Goal: Task Accomplishment & Management: Manage account settings

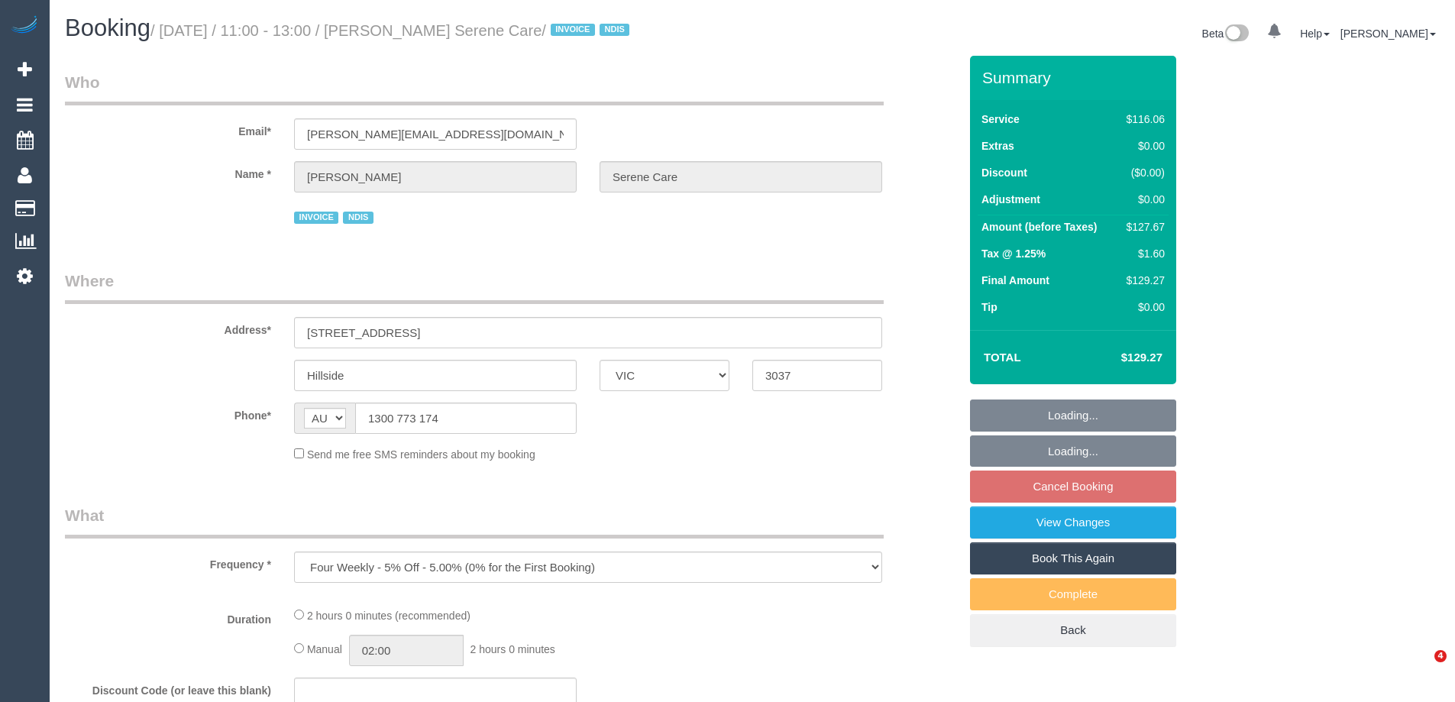
select select "VIC"
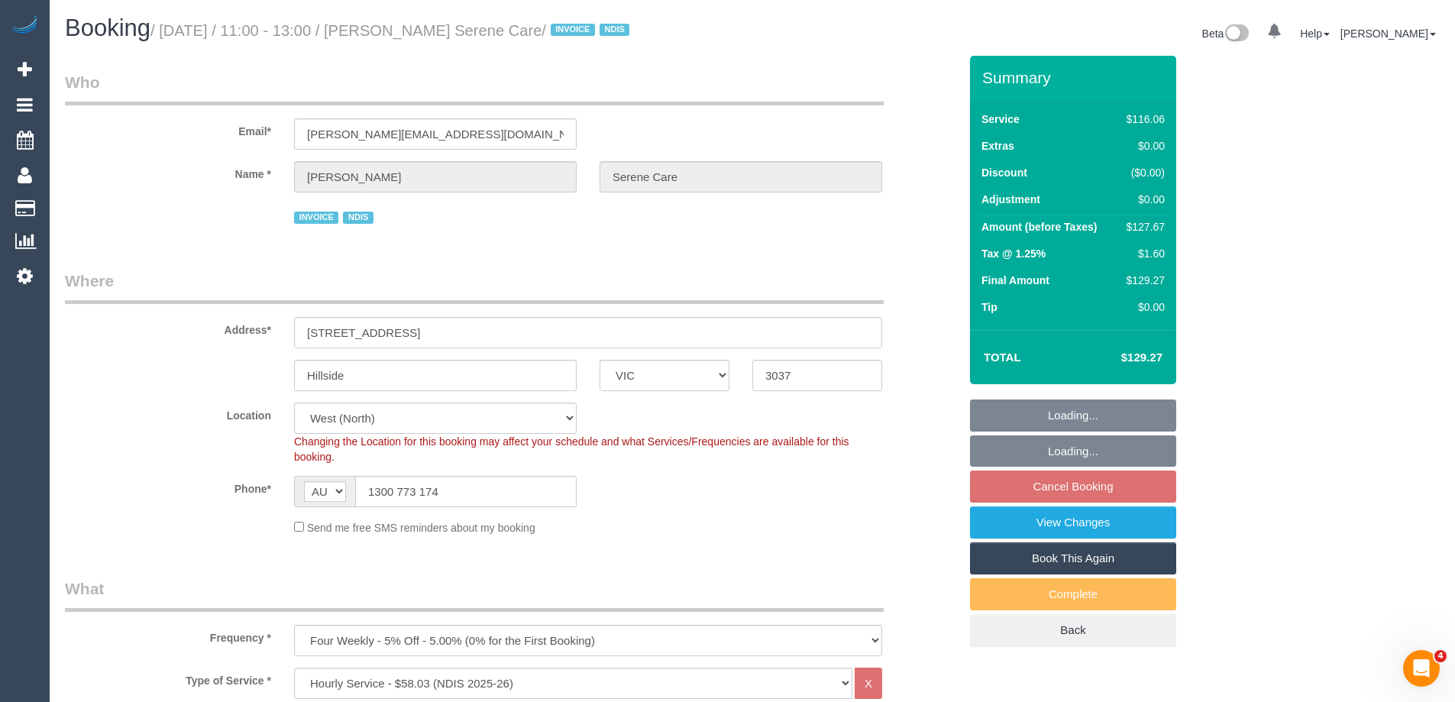
select select "object:737"
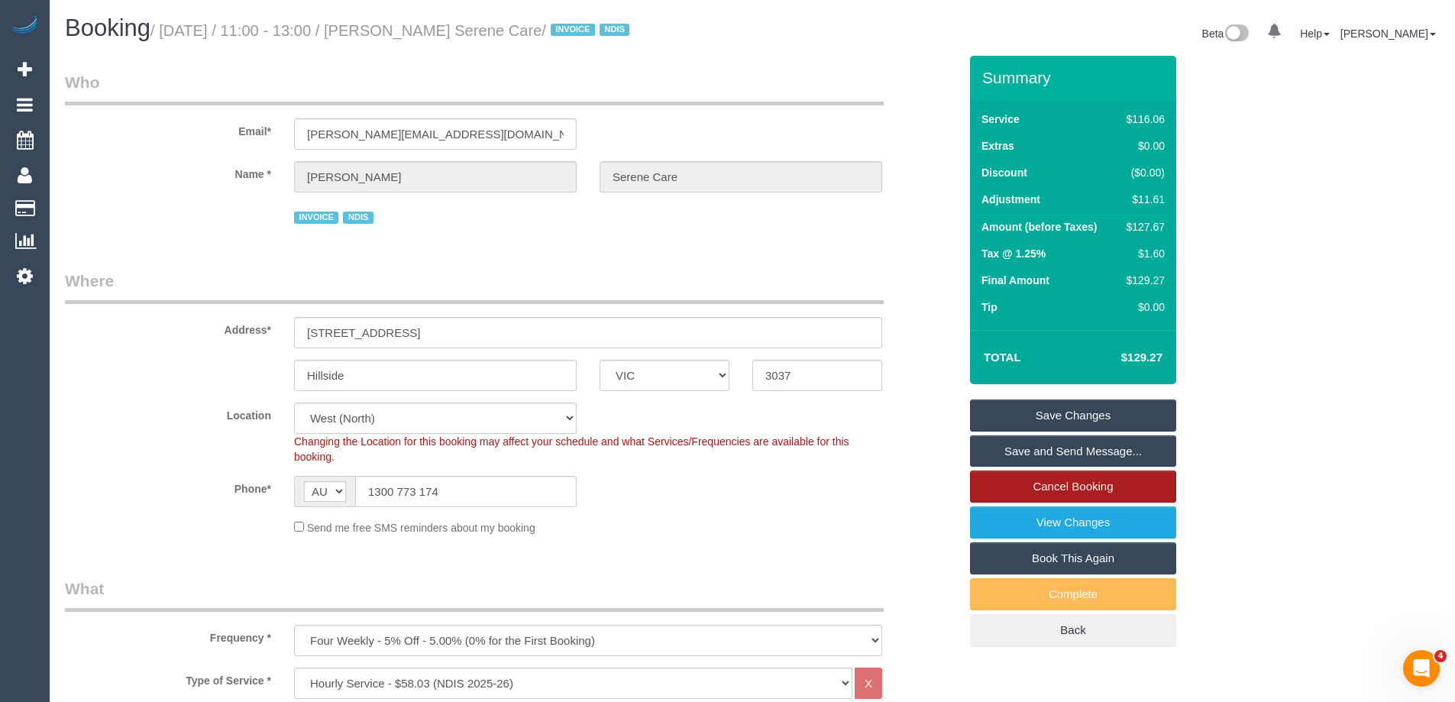
click at [1101, 496] on link "Cancel Booking" at bounding box center [1073, 487] width 206 height 32
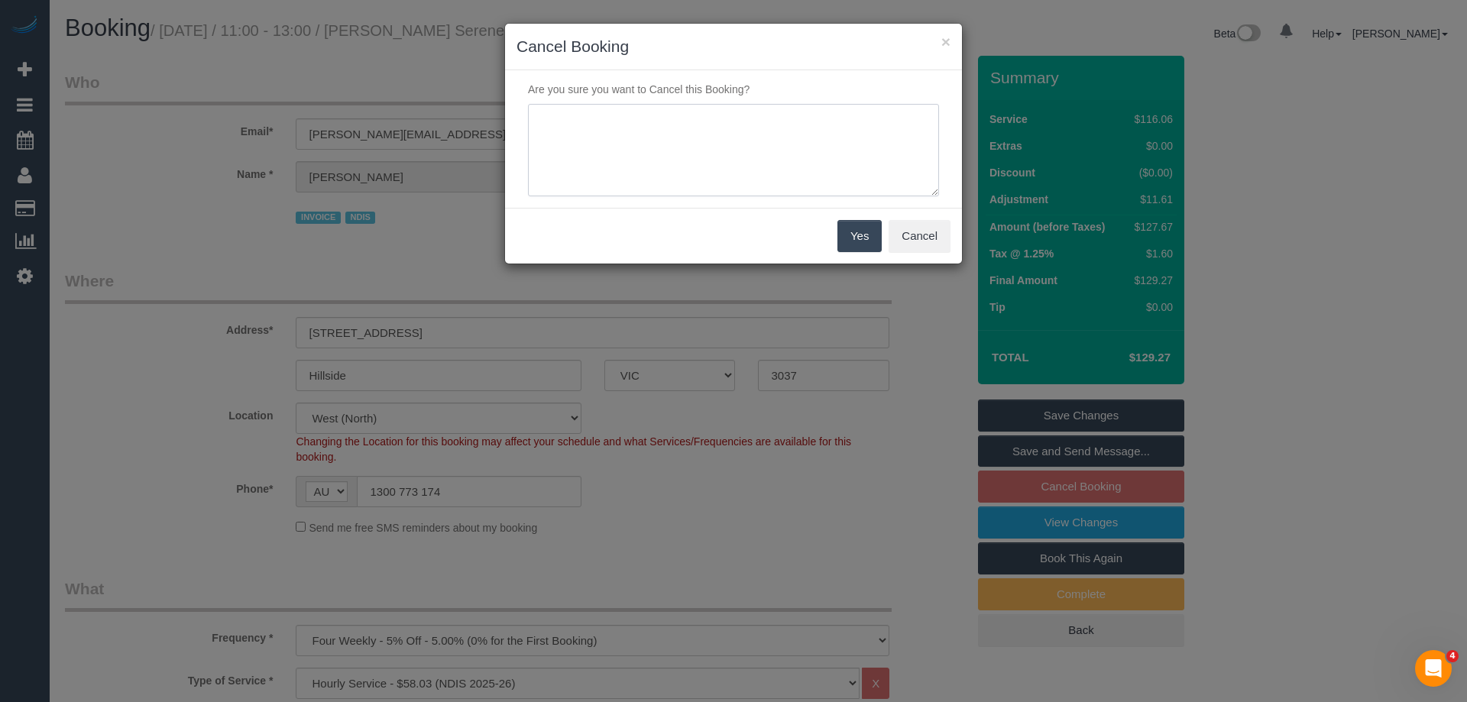
click at [765, 150] on textarea at bounding box center [733, 150] width 411 height 93
type textarea "Customer in hospital via email VC"
drag, startPoint x: 840, startPoint y: 240, endPoint x: 849, endPoint y: 234, distance: 10.6
click at [841, 240] on button "Yes" at bounding box center [859, 236] width 44 height 32
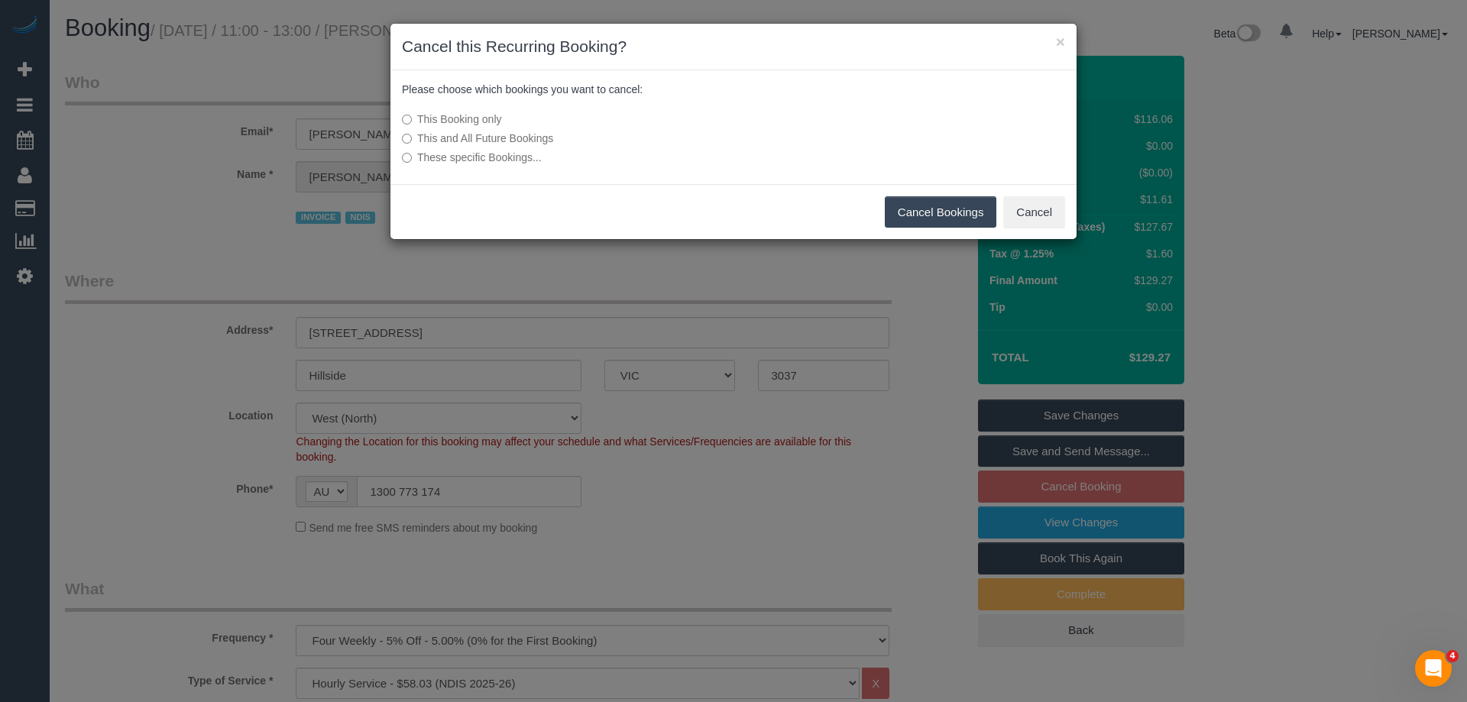
click at [490, 129] on div "This Booking only This and All Future Bookings These specific Bookings..." at bounding box center [619, 138] width 458 height 69
click at [490, 140] on label "This and All Future Bookings" at bounding box center [619, 138] width 435 height 15
click at [942, 205] on button "Cancel Bookings" at bounding box center [941, 212] width 112 height 32
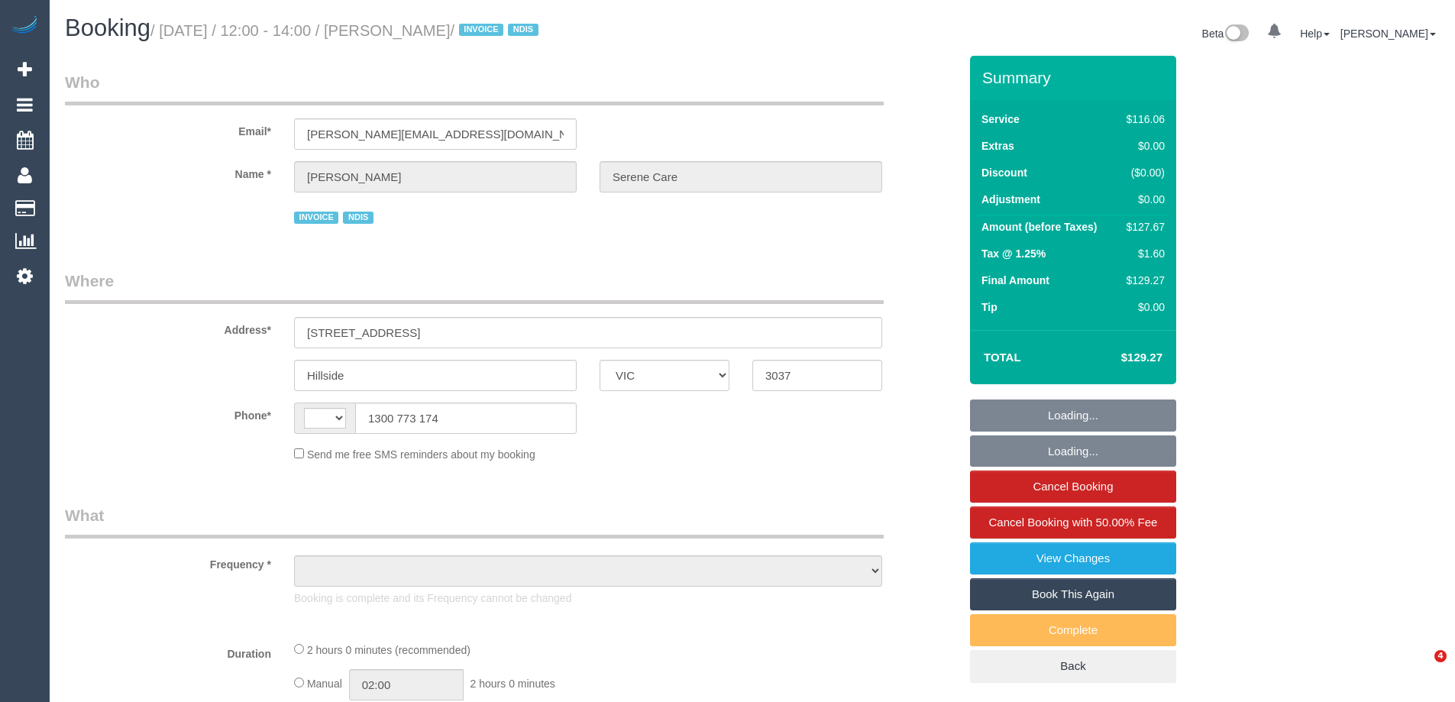
select select "VIC"
select select "string:AU"
select select "object:760"
select select "number:28"
select select "number:14"
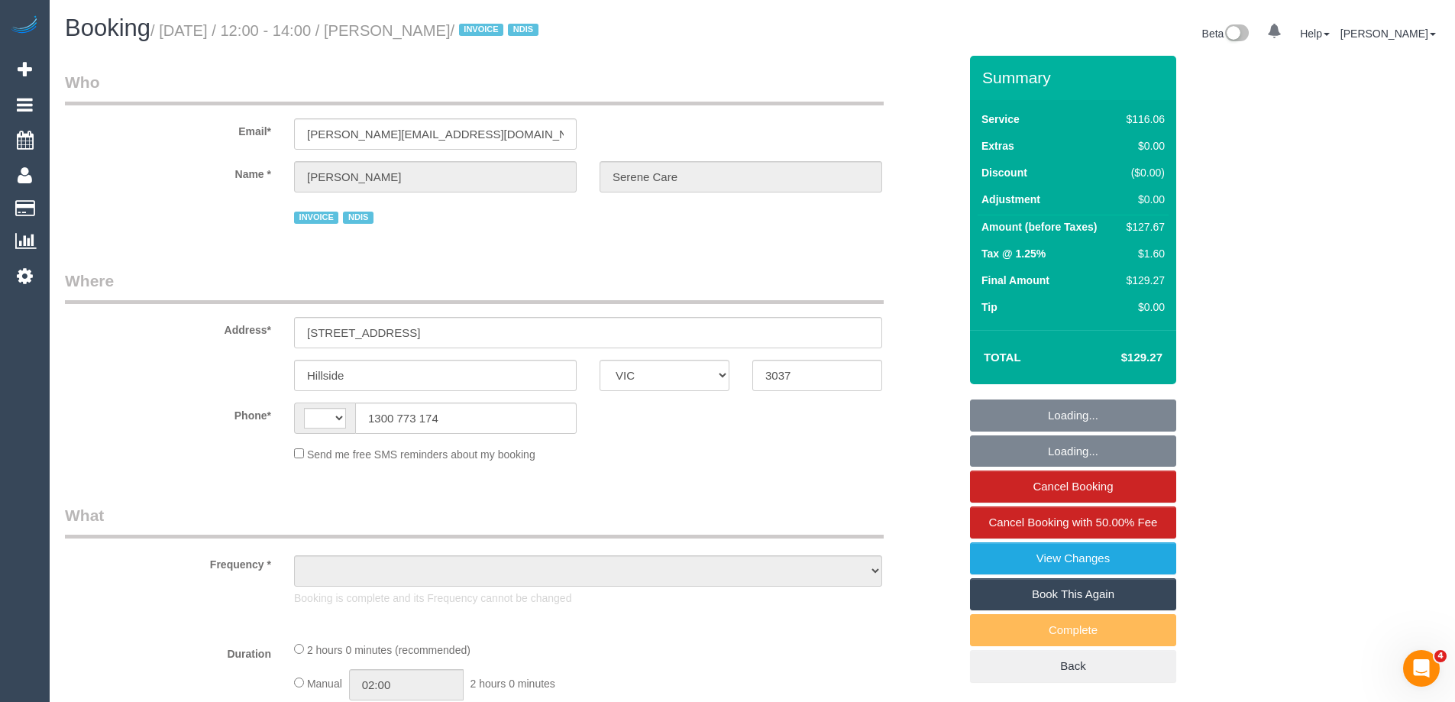
select select "number:19"
select select "number:24"
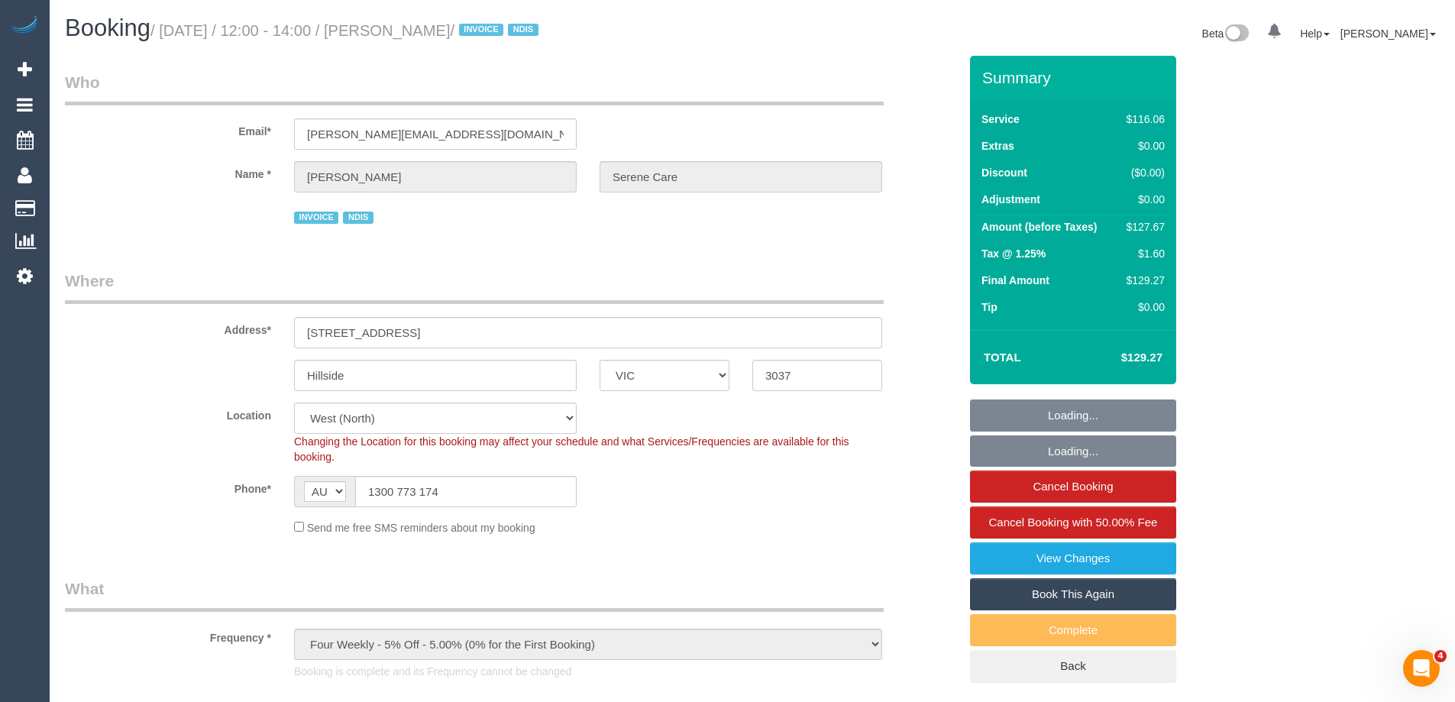
select select "object:769"
click at [1112, 574] on link "View Changes" at bounding box center [1073, 558] width 206 height 32
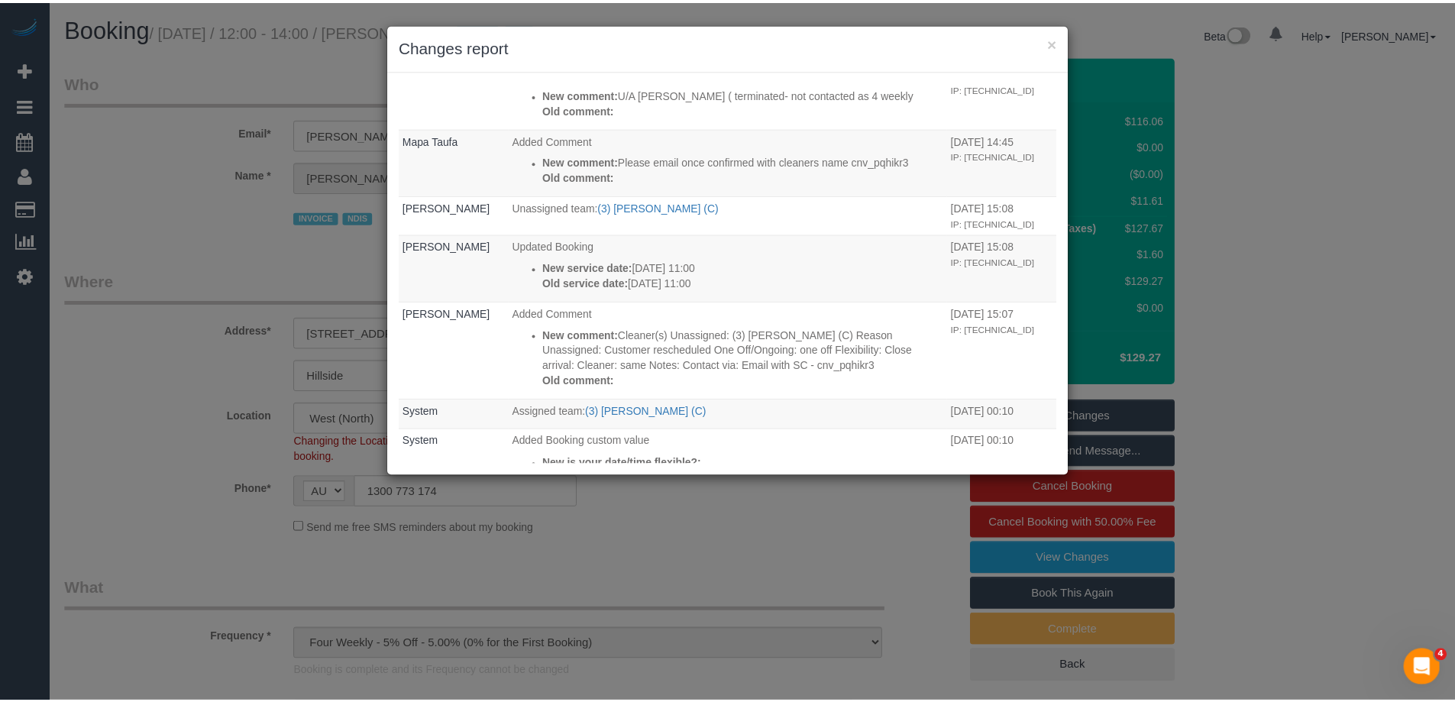
scroll to position [687, 0]
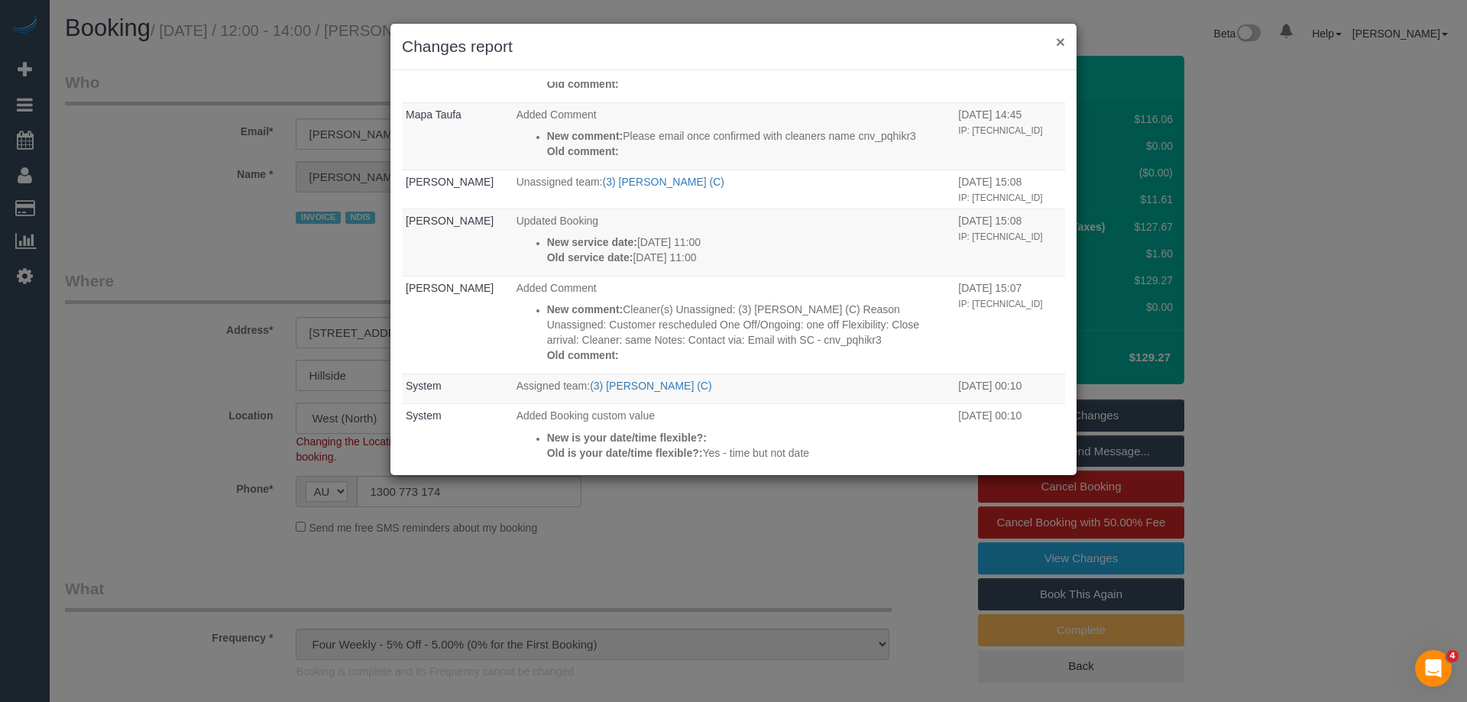
click at [1064, 37] on button "×" at bounding box center [1060, 42] width 9 height 16
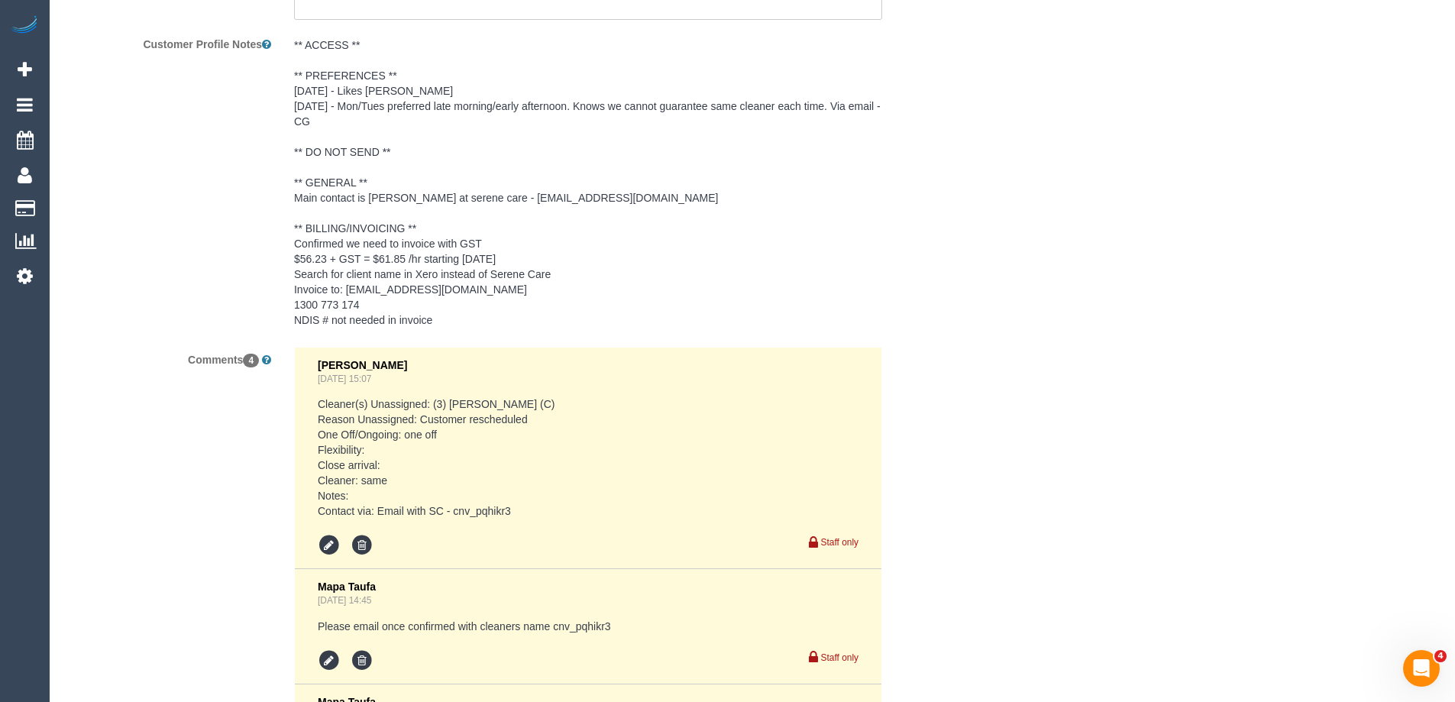
scroll to position [2700, 0]
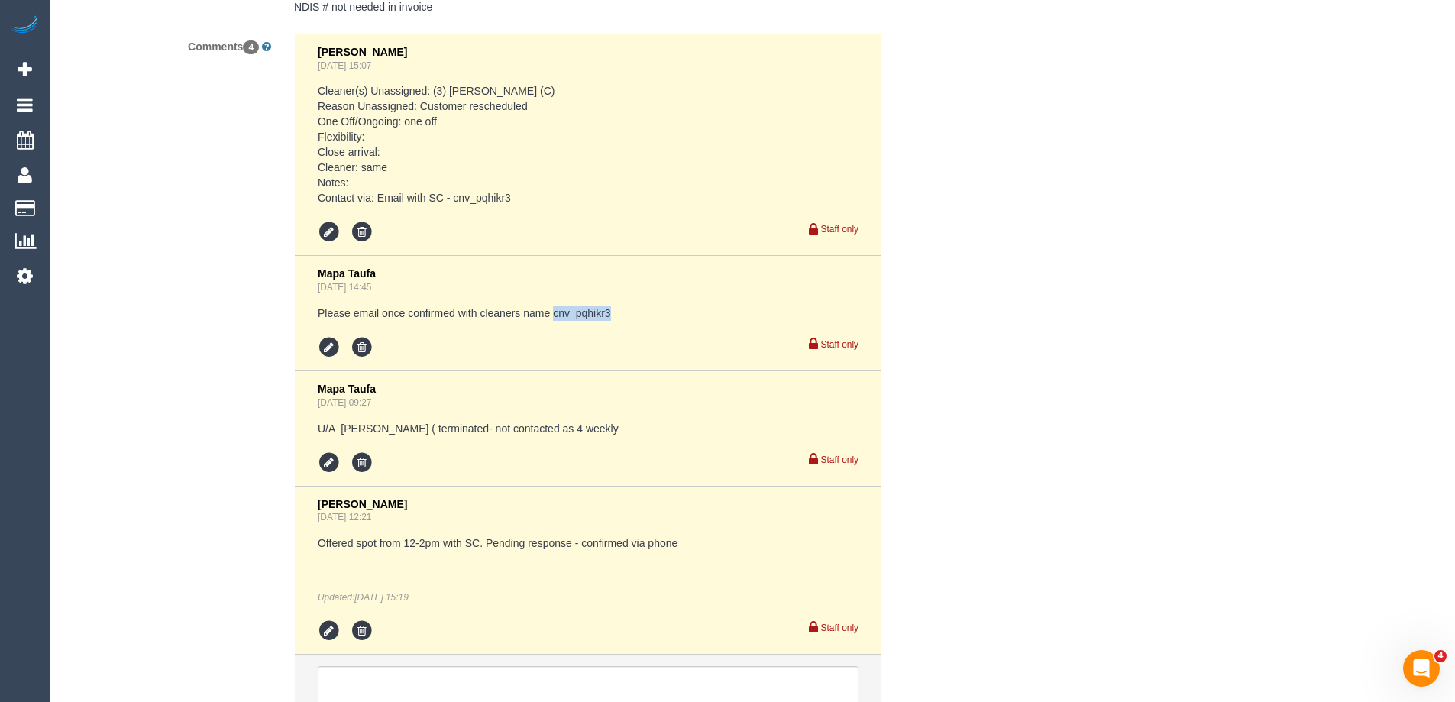
drag, startPoint x: 621, startPoint y: 334, endPoint x: 555, endPoint y: 332, distance: 66.5
click at [555, 321] on pre "Please email once confirmed with cleaners name cnv_pqhikr3" at bounding box center [588, 313] width 541 height 15
copy pre "cnv_pqhikr3"
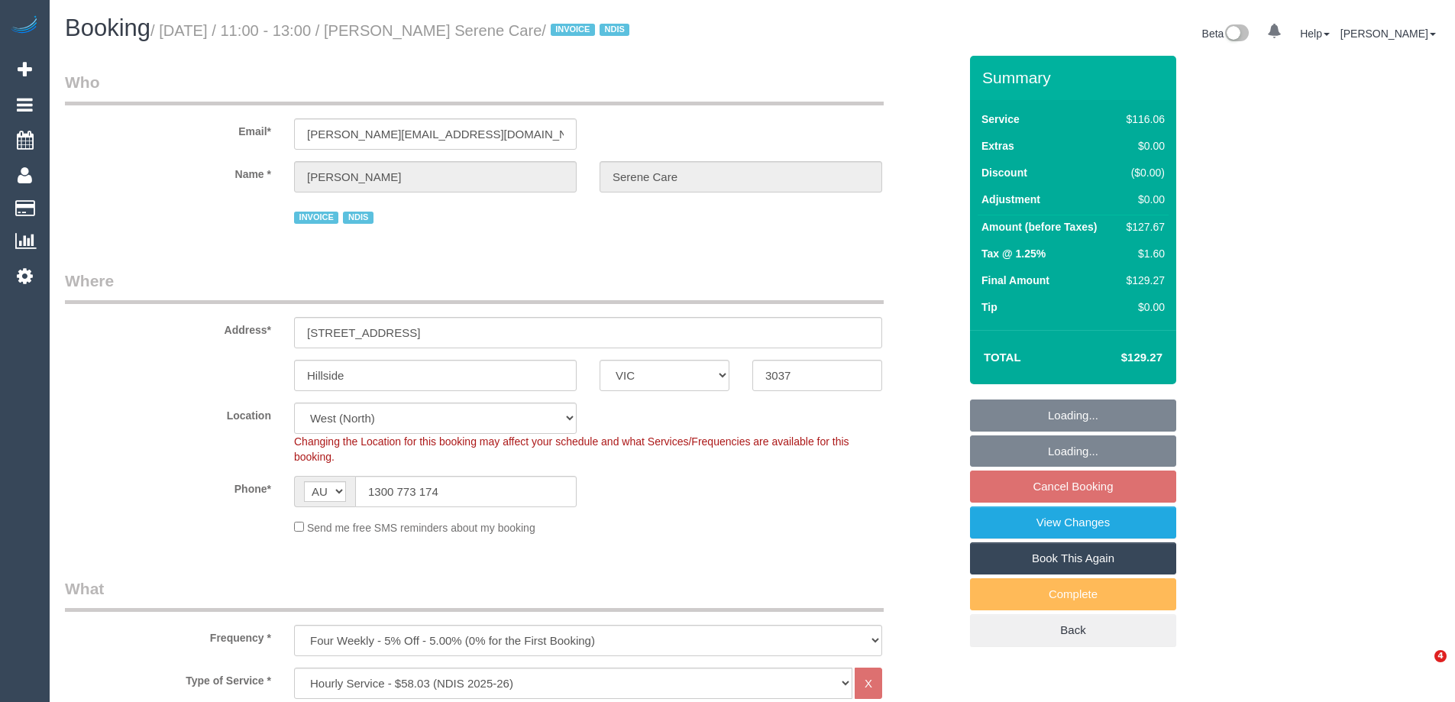
select select "VIC"
select select "object:591"
select select "number:28"
select select "number:14"
select select "number:19"
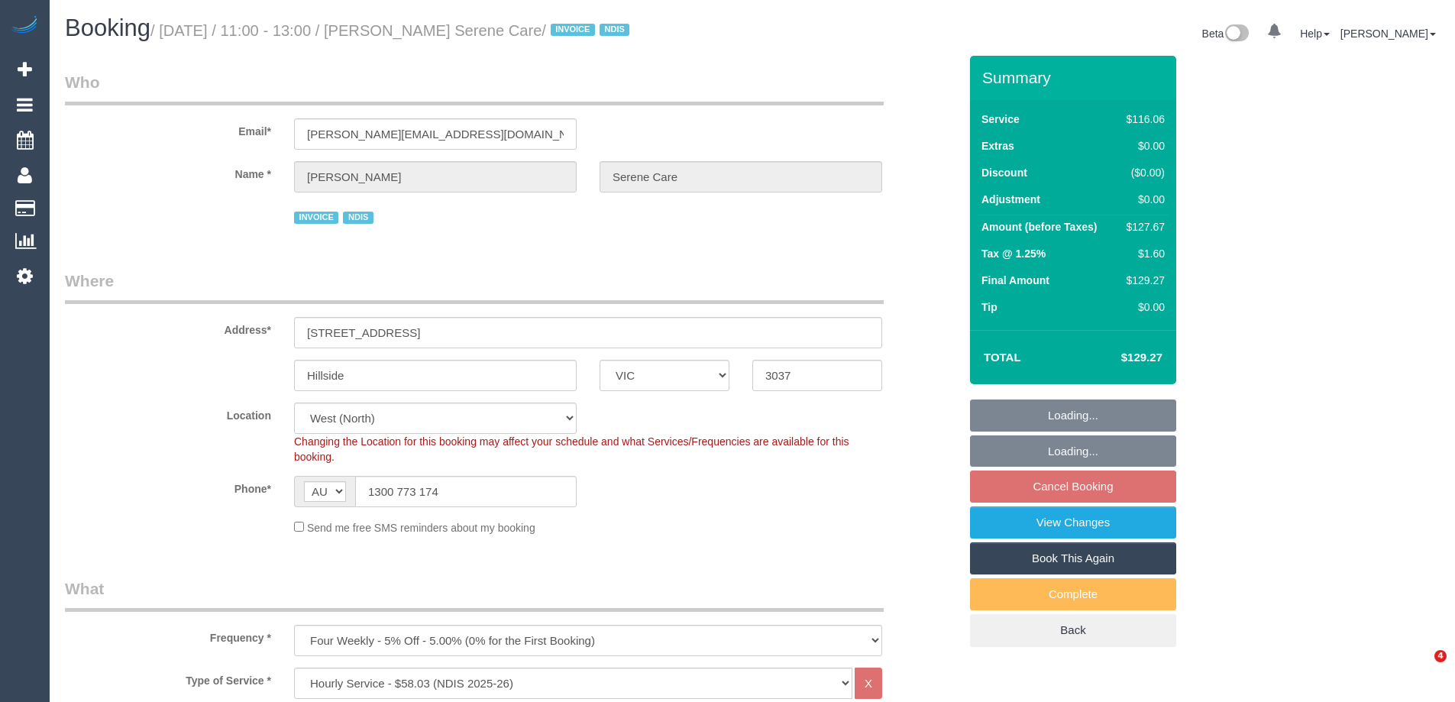
select select "number:24"
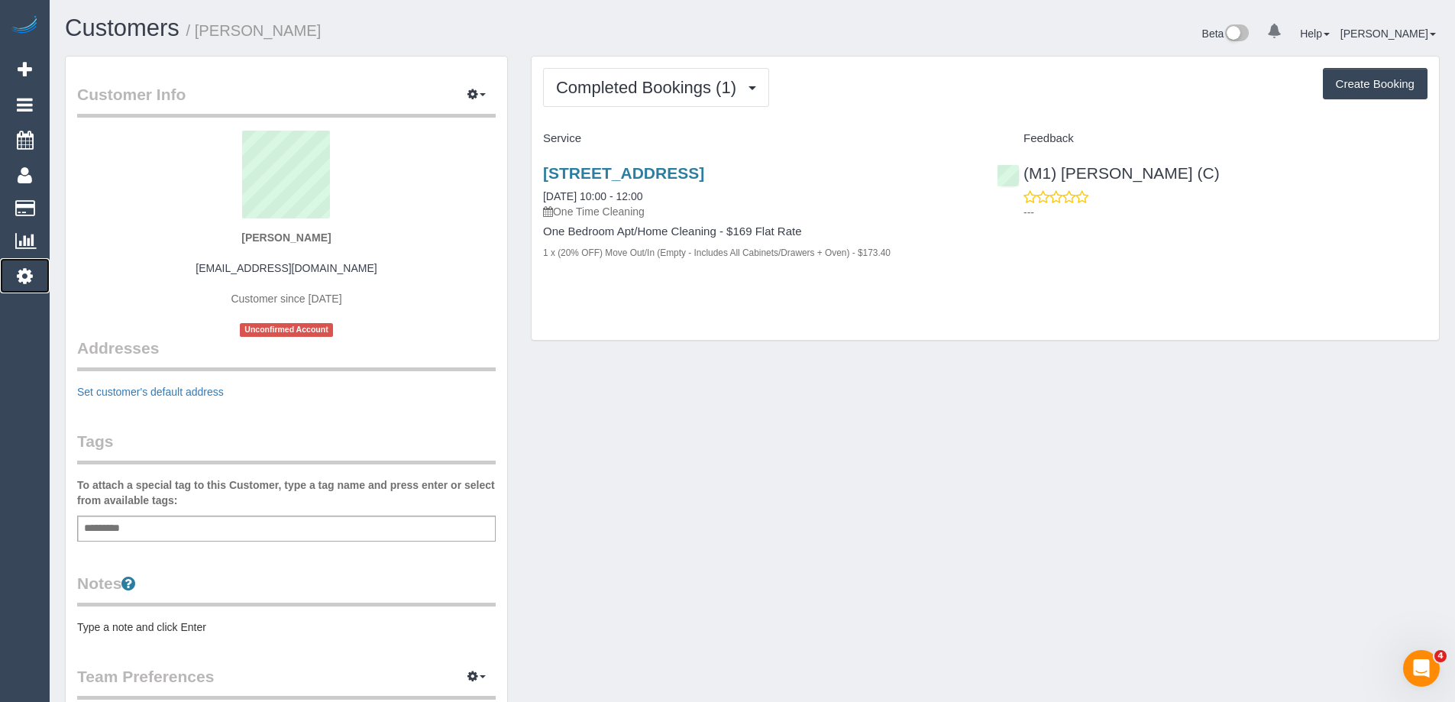
click at [32, 276] on icon at bounding box center [25, 276] width 16 height 18
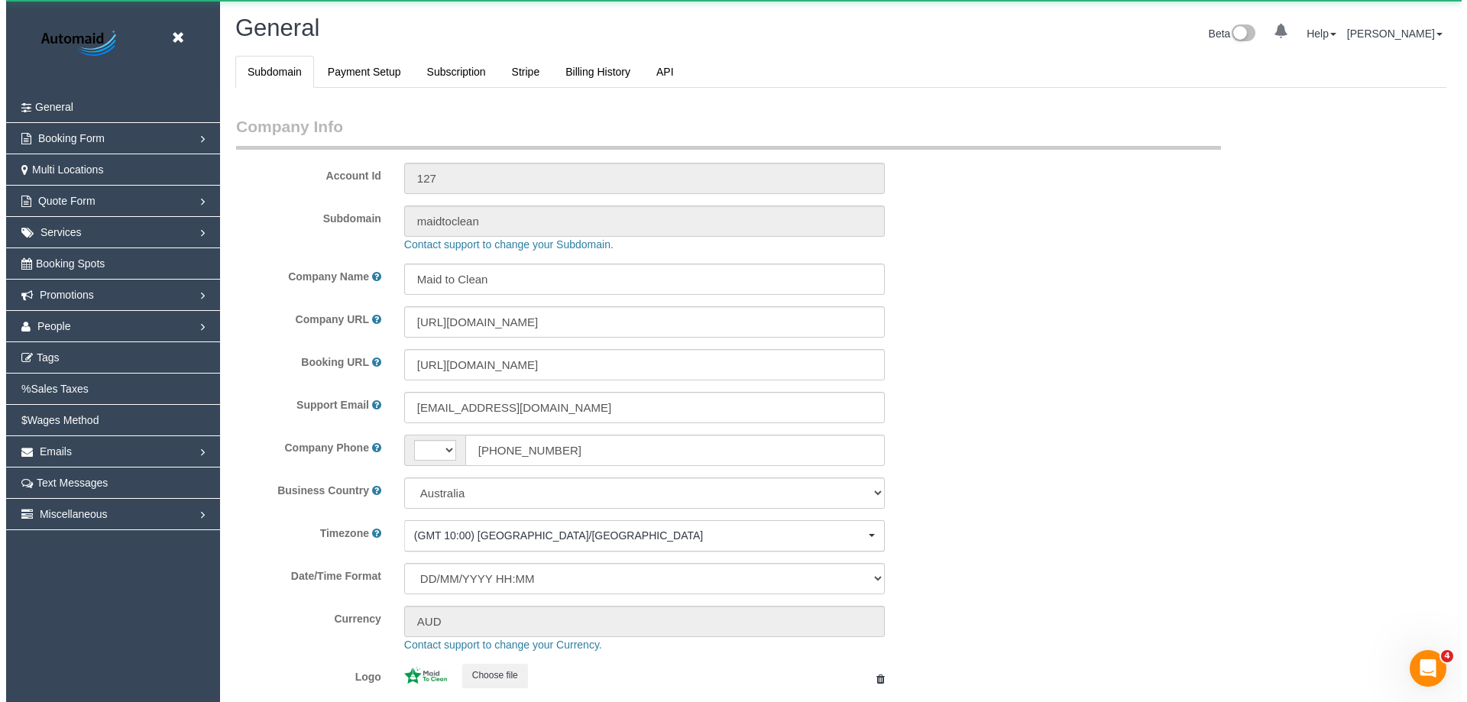
scroll to position [3461, 1455]
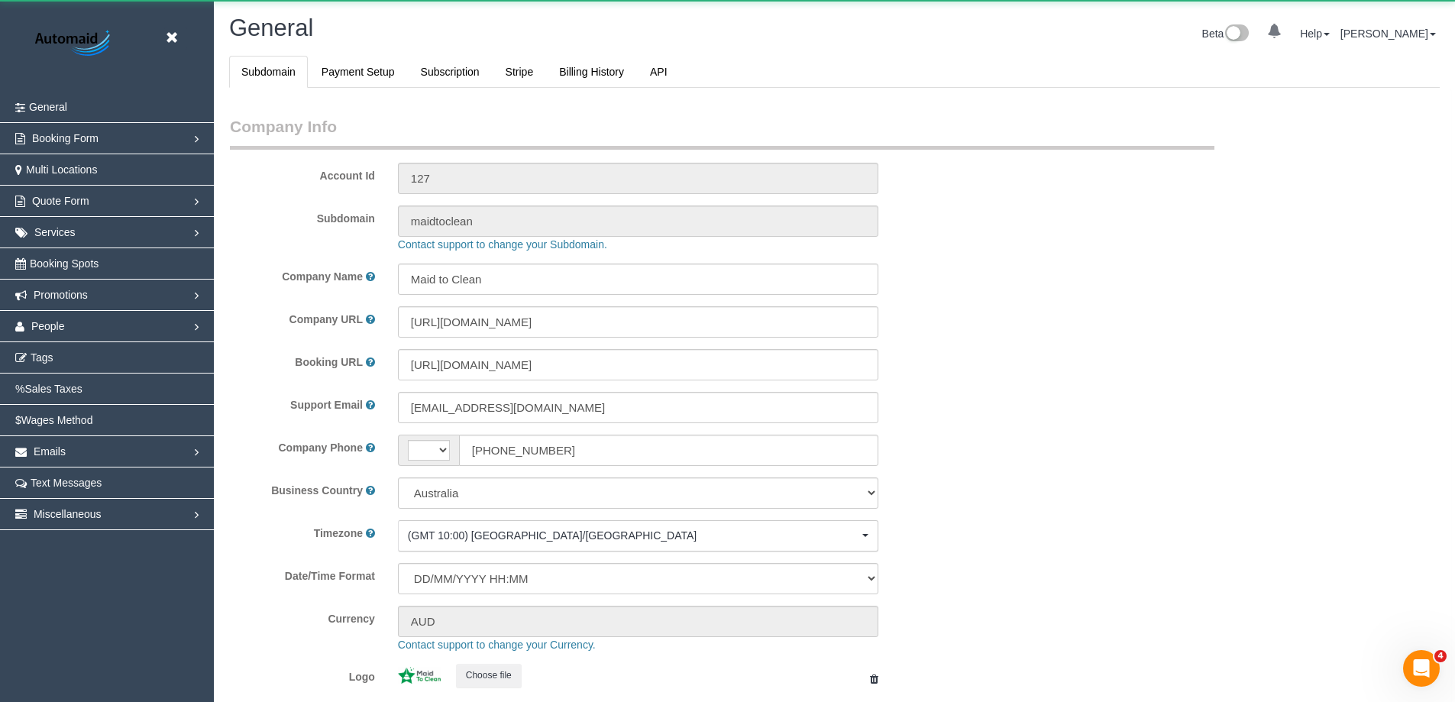
select select "string:AU"
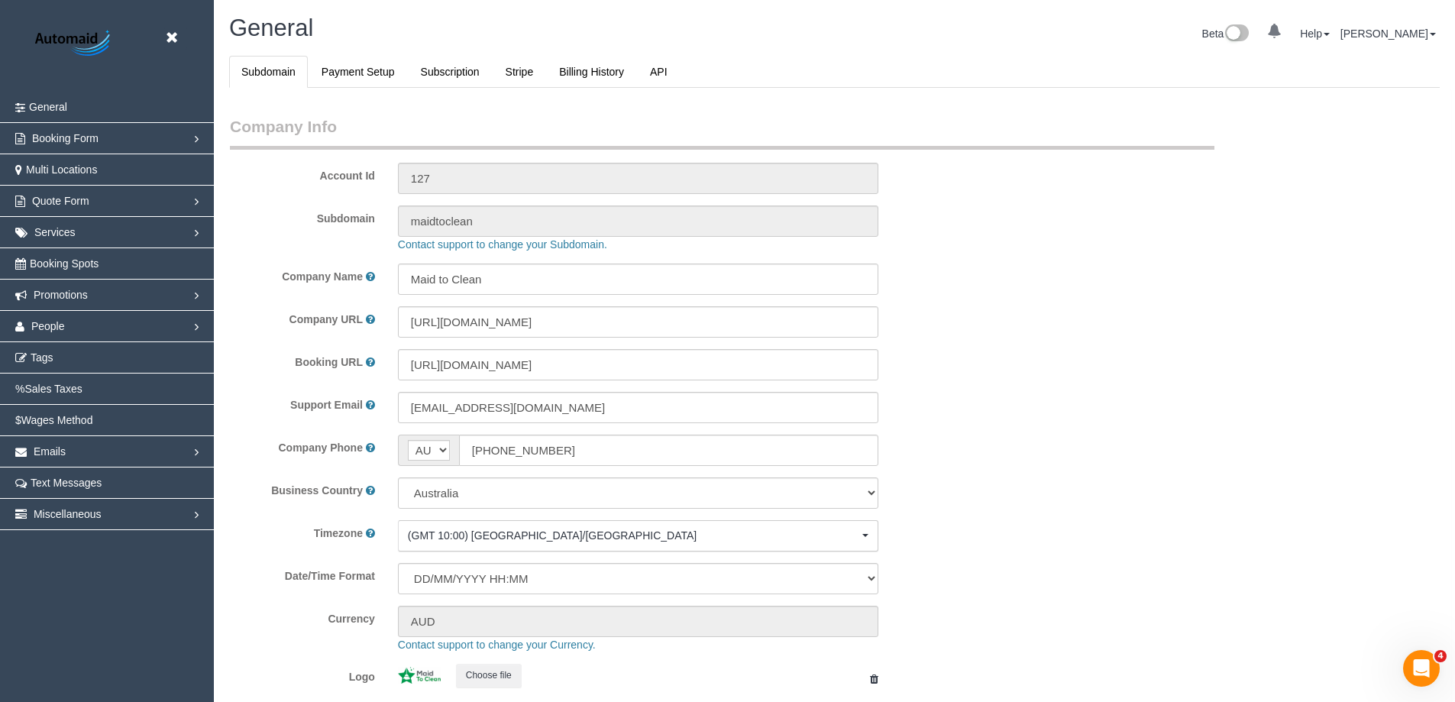
select select "1"
click at [57, 332] on link "People" at bounding box center [107, 326] width 214 height 31
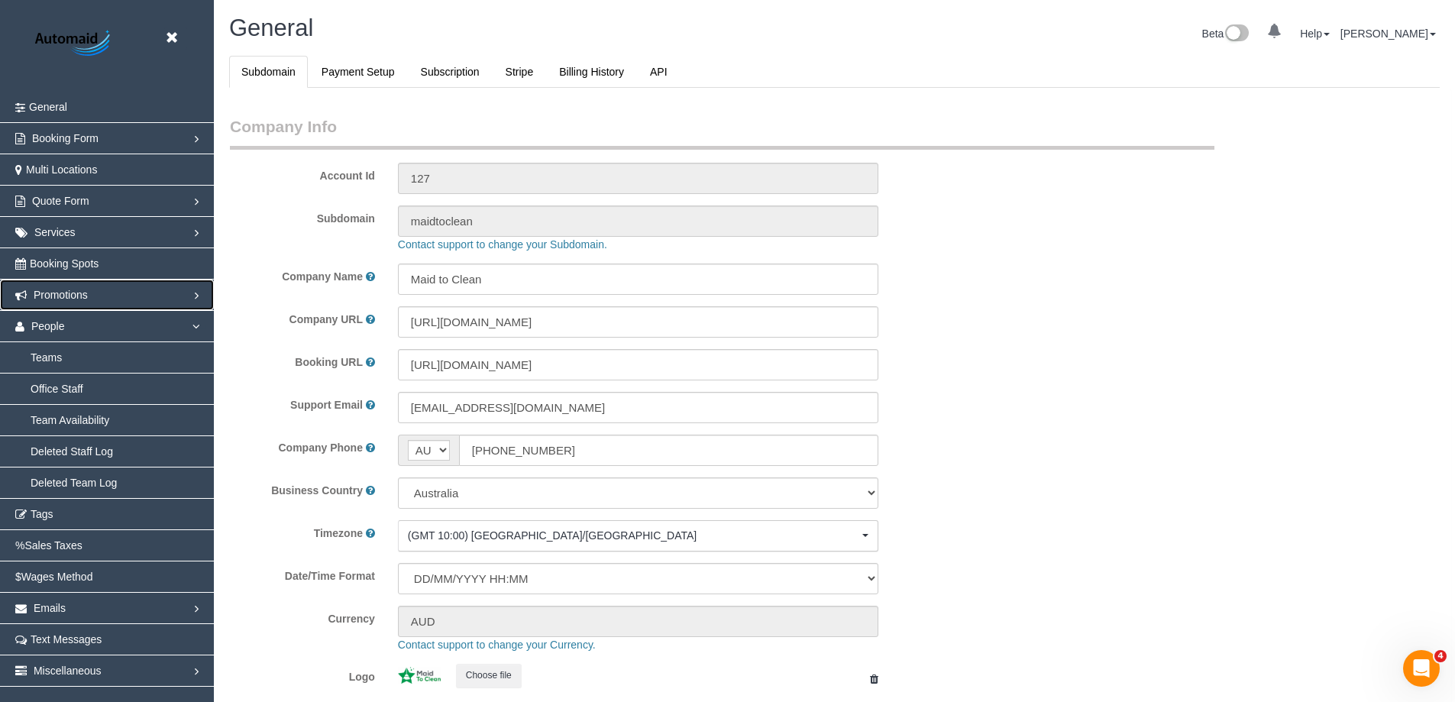
click at [82, 308] on link "Promotions" at bounding box center [107, 295] width 214 height 31
click at [82, 359] on link "Gift Cards" at bounding box center [107, 357] width 214 height 31
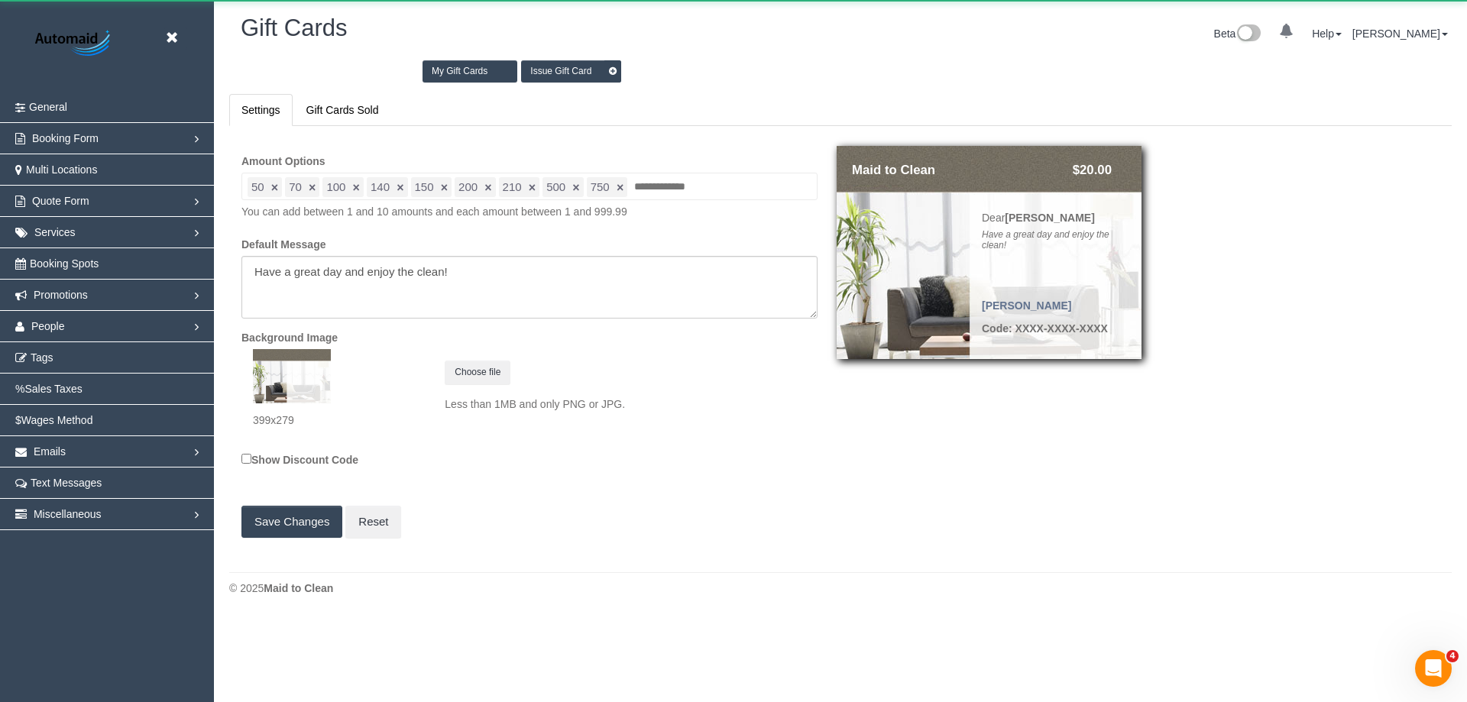
scroll to position [618, 1467]
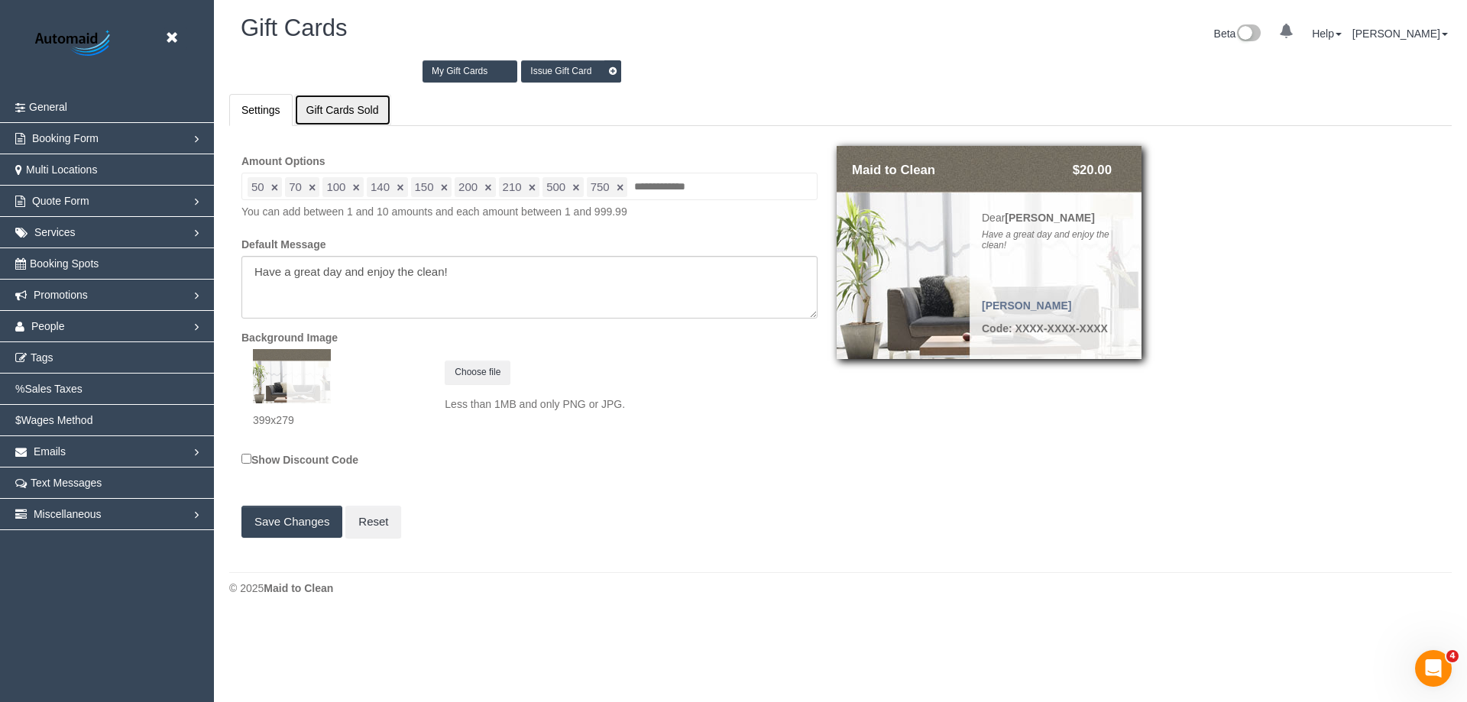
click at [344, 106] on link "Gift Cards Sold" at bounding box center [342, 110] width 97 height 32
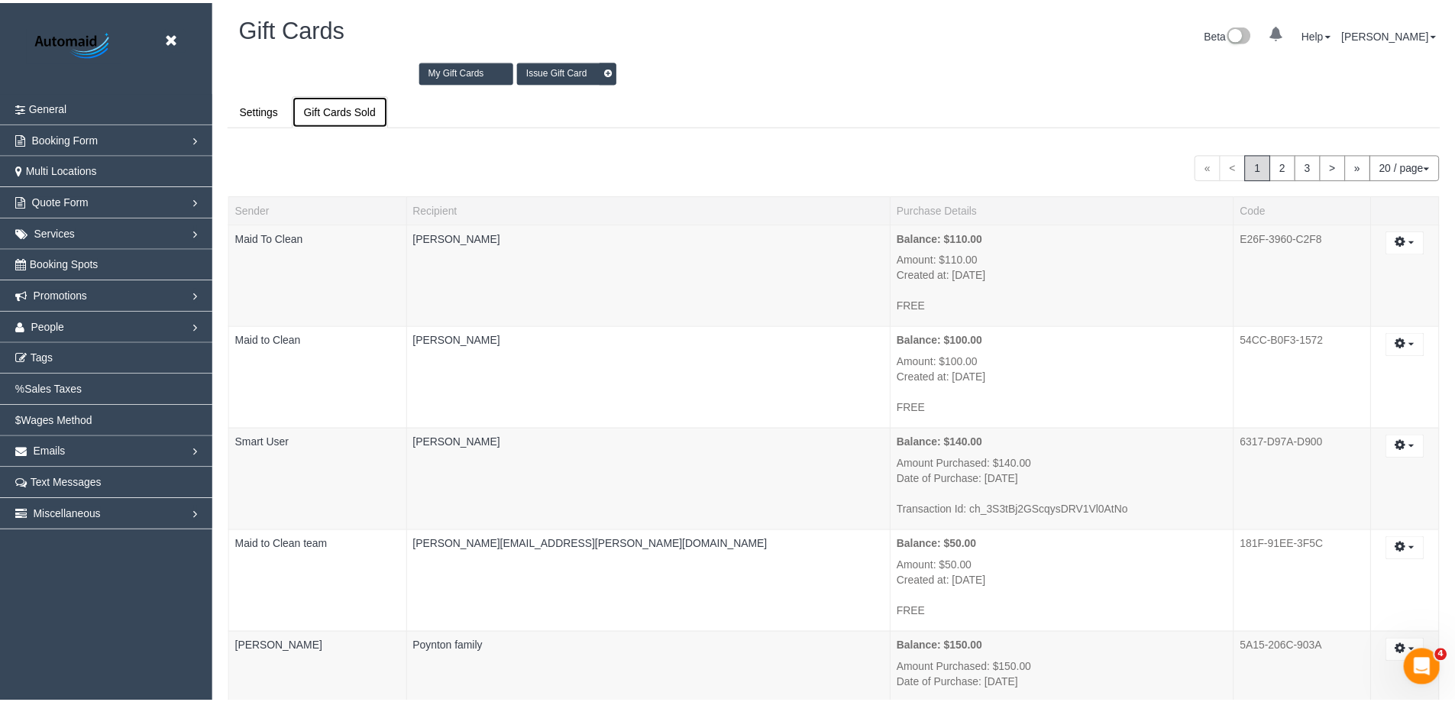
scroll to position [73976, 74928]
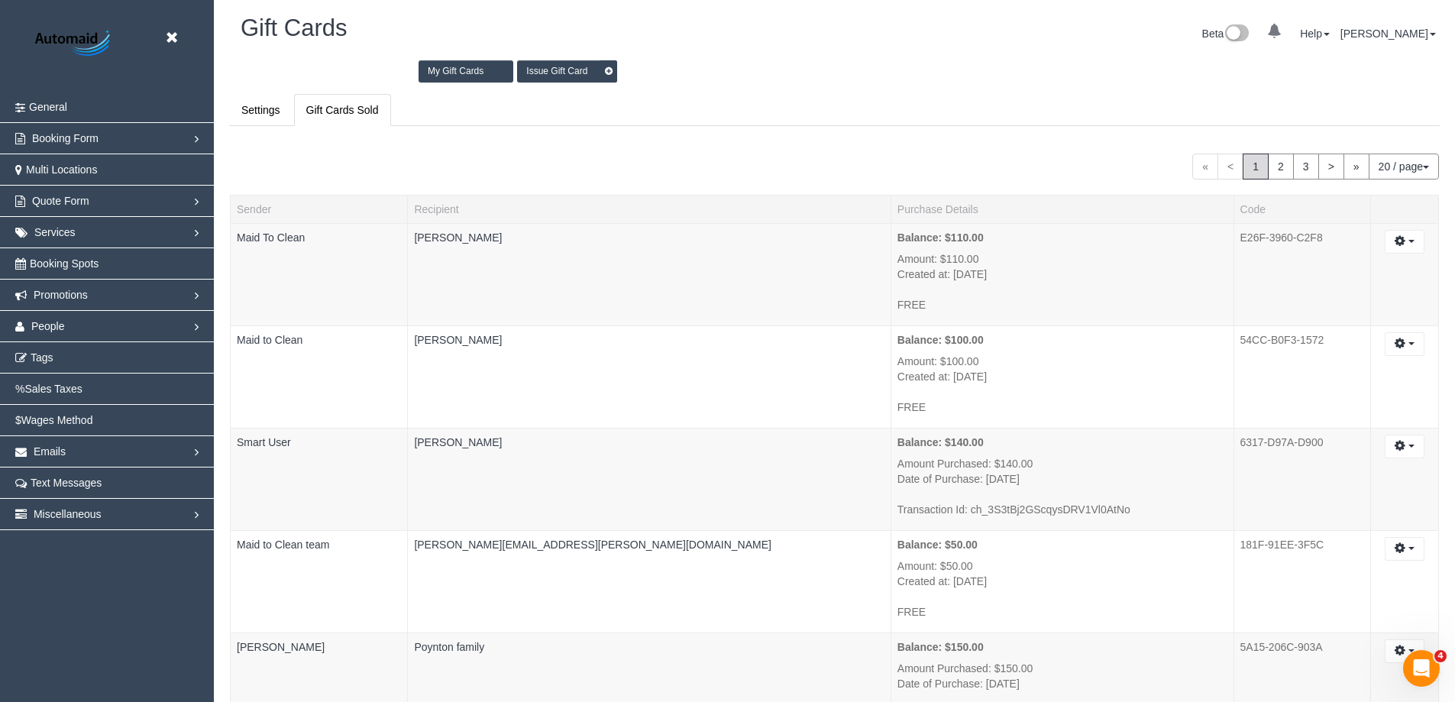
click at [1423, 163] on button "20 / page" at bounding box center [1404, 167] width 70 height 26
click at [1357, 302] on link "100 / page" at bounding box center [1378, 295] width 121 height 20
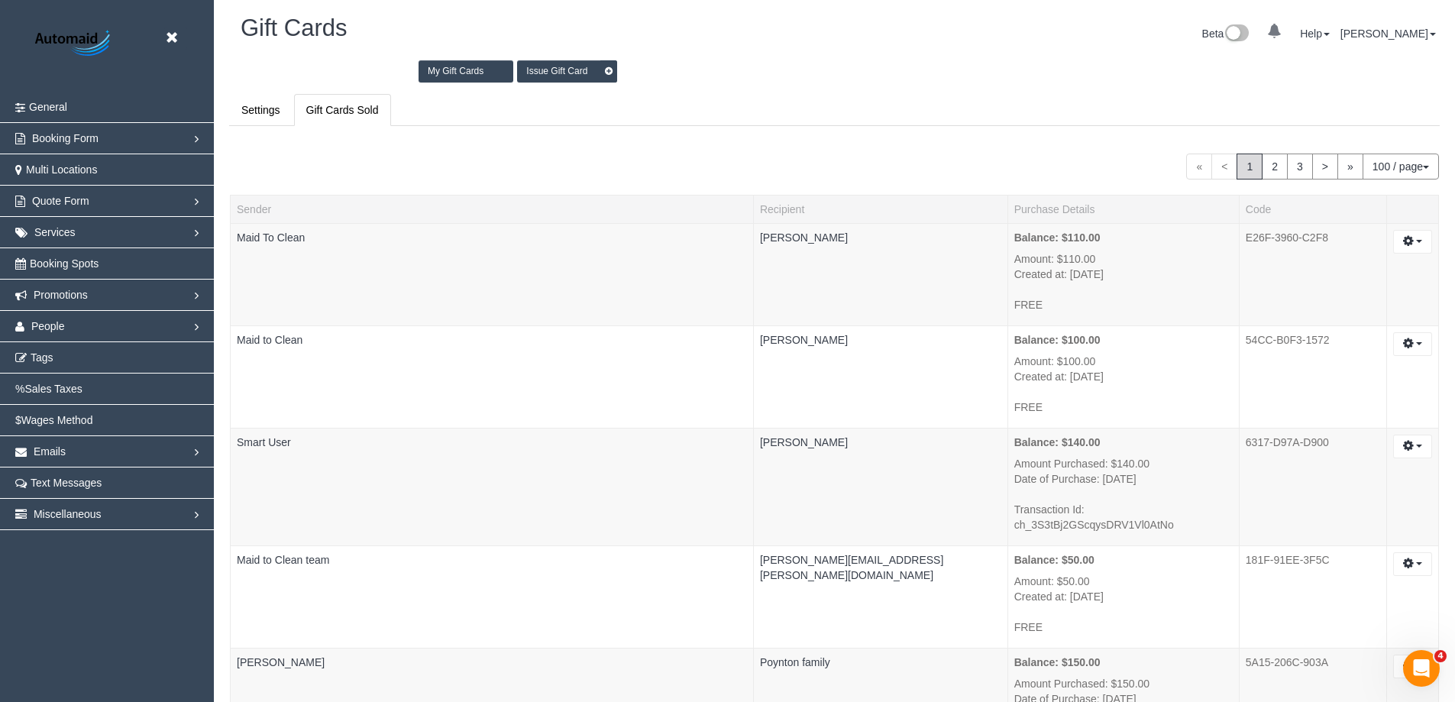
scroll to position [10870, 1455]
click at [1274, 170] on link "2" at bounding box center [1275, 167] width 26 height 26
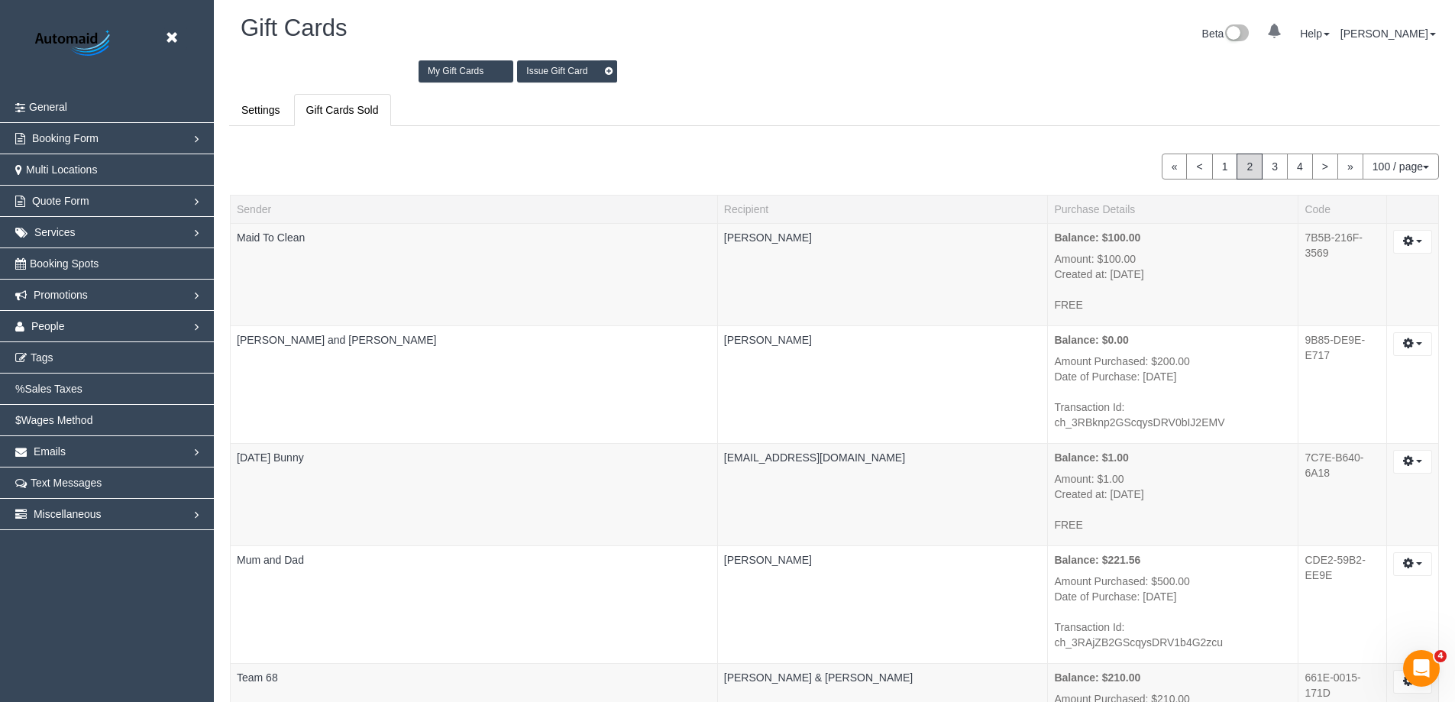
scroll to position [1729, 0]
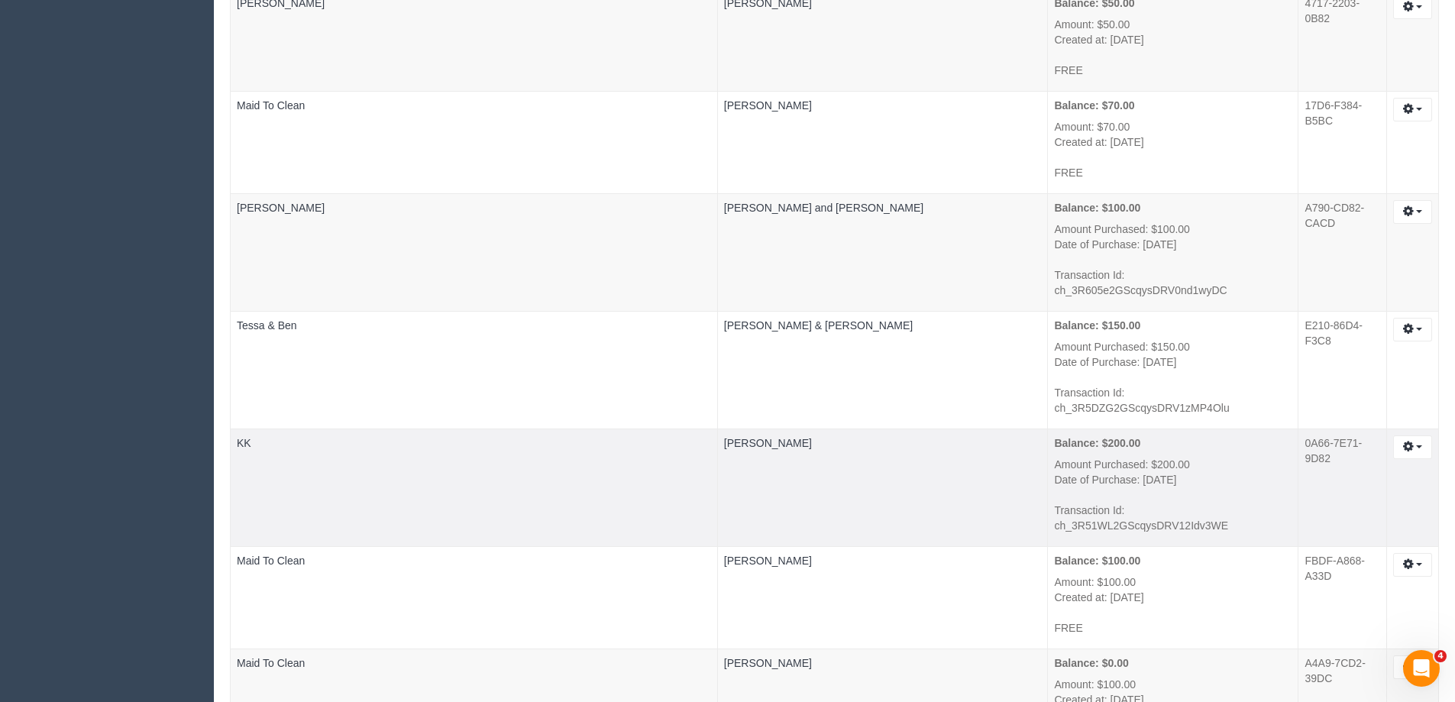
drag, startPoint x: 1343, startPoint y: 354, endPoint x: 1258, endPoint y: 352, distance: 84.8
click at [1299, 429] on td "0A66-7E71-9D82" at bounding box center [1343, 488] width 88 height 118
copy td "0A66-7E71-9D82"
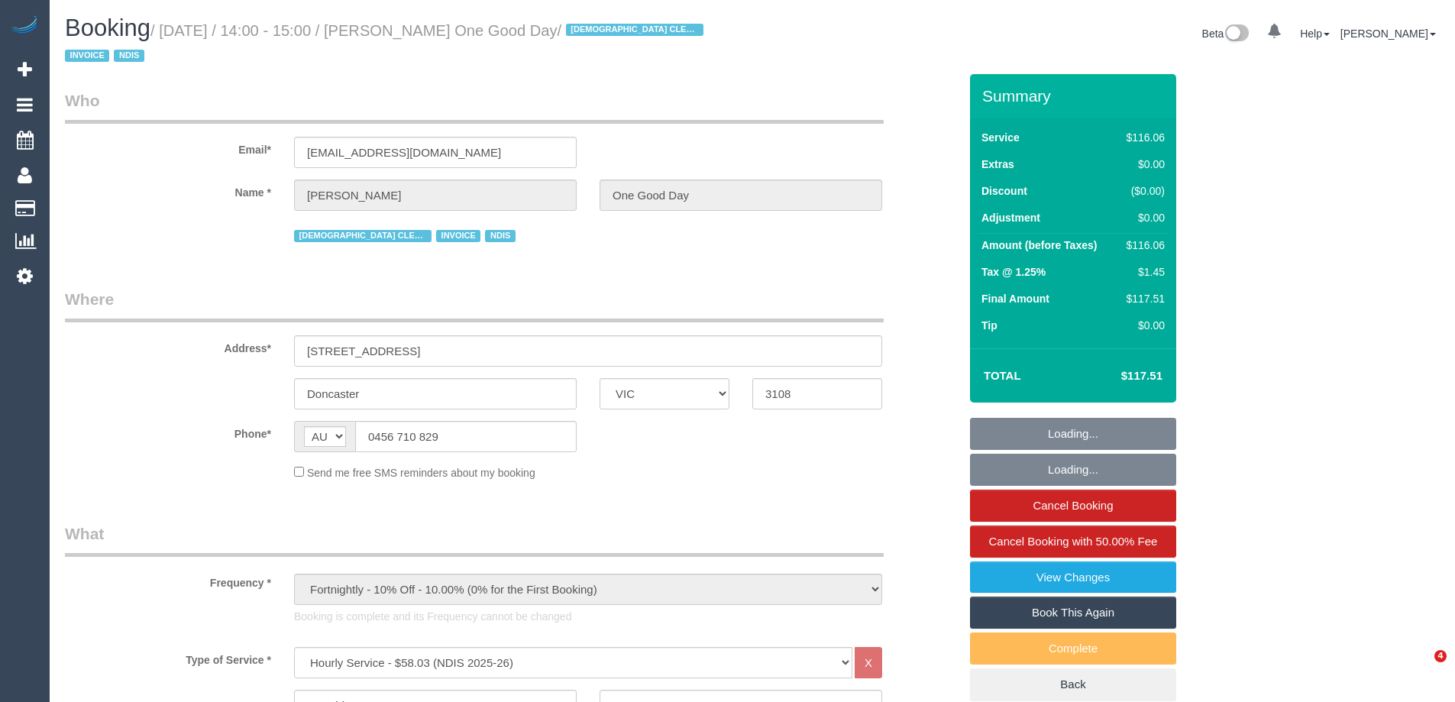
select select "VIC"
select select "object:1138"
select select "number:28"
select select "number:14"
select select "number:18"
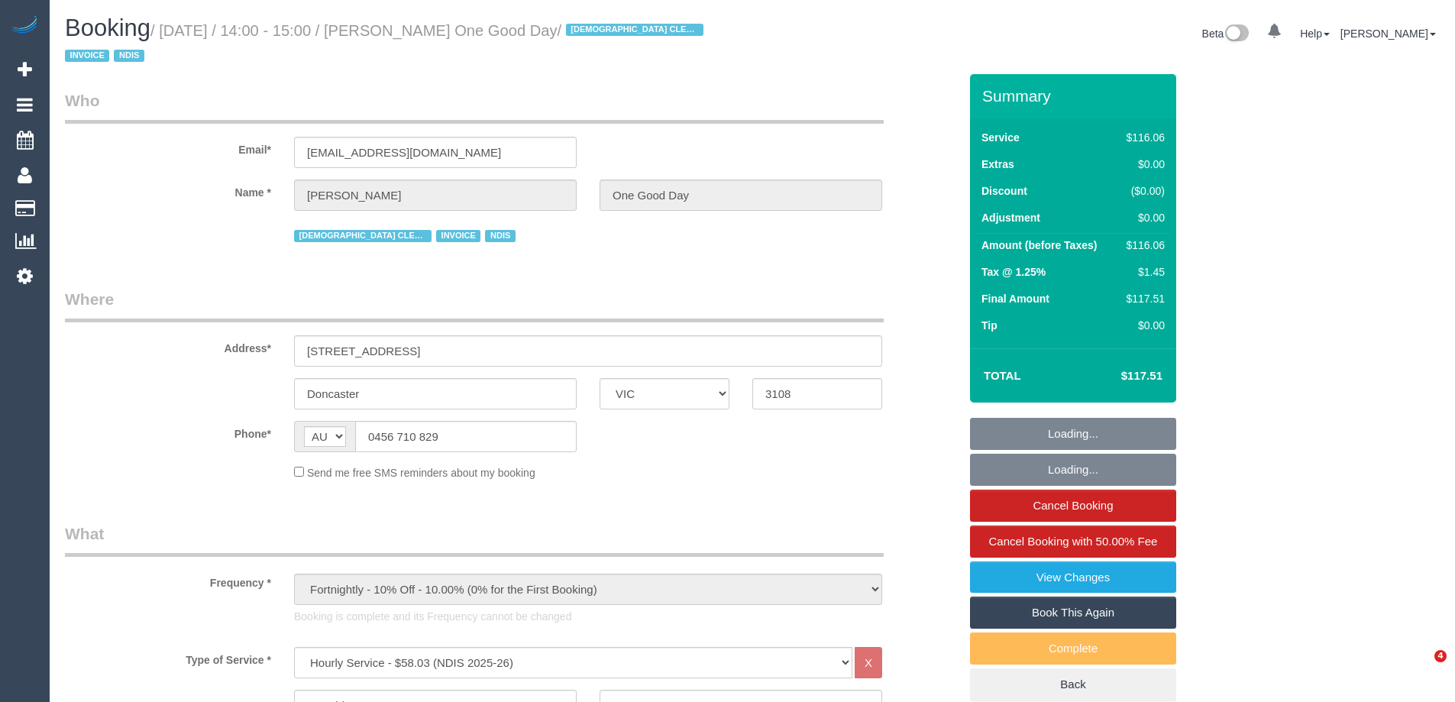
select select "number:24"
select select "number:35"
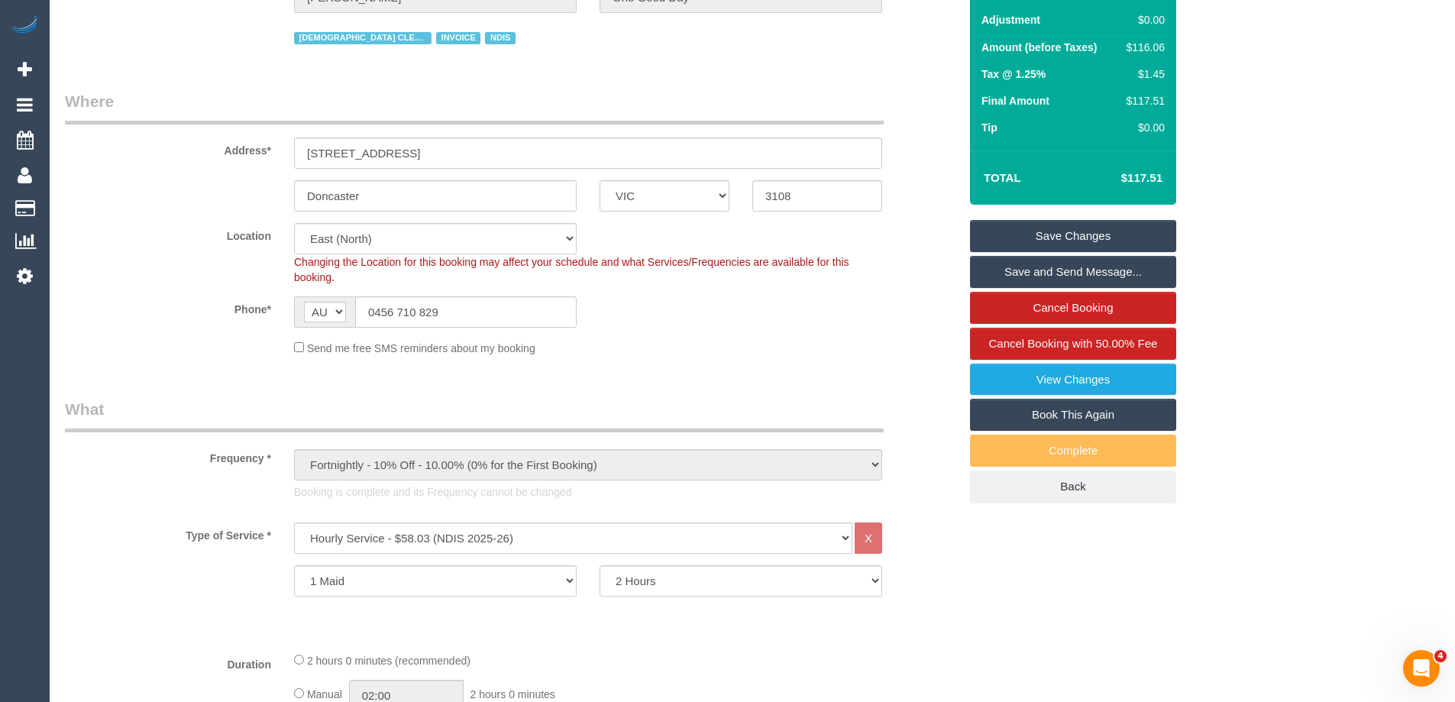
scroll to position [306, 0]
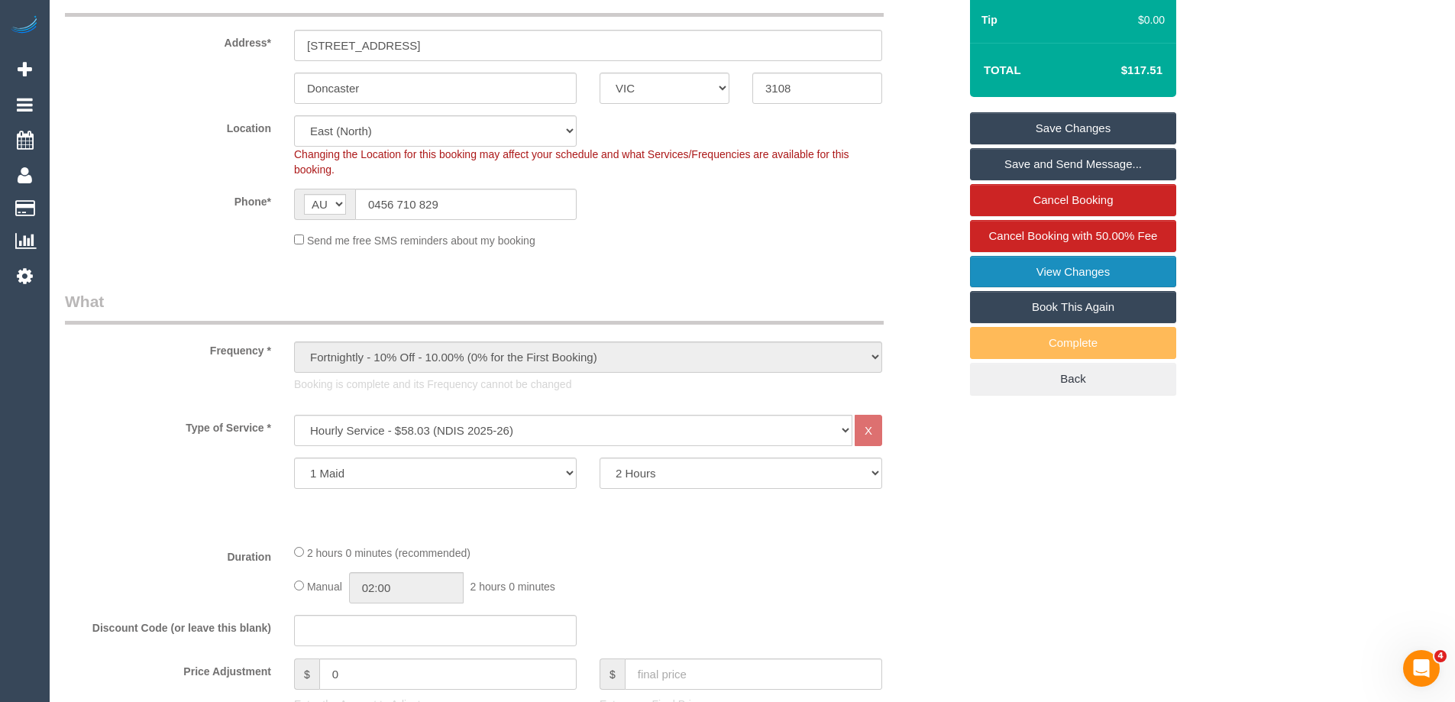
click at [1059, 283] on link "View Changes" at bounding box center [1073, 272] width 206 height 32
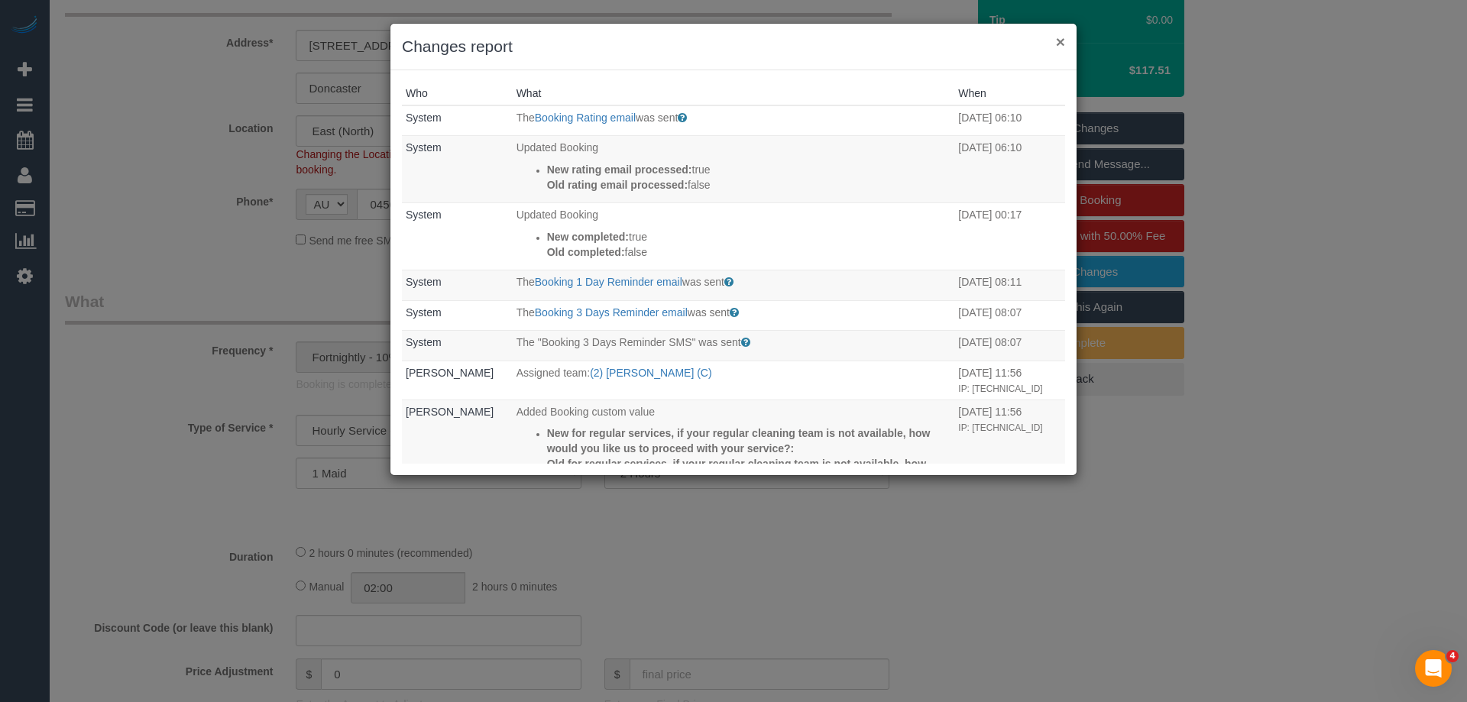
click at [1059, 48] on button "×" at bounding box center [1060, 42] width 9 height 16
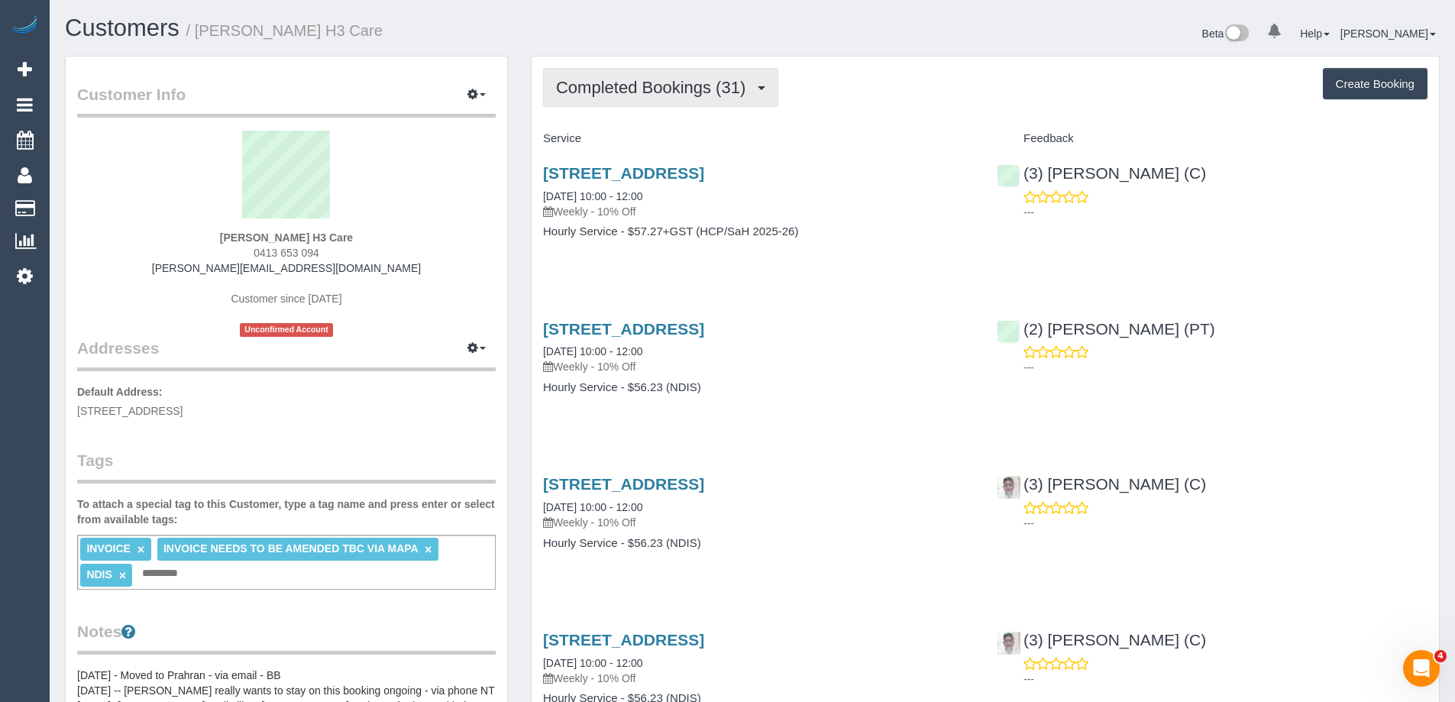
click at [671, 94] on span "Completed Bookings (31)" at bounding box center [654, 87] width 197 height 19
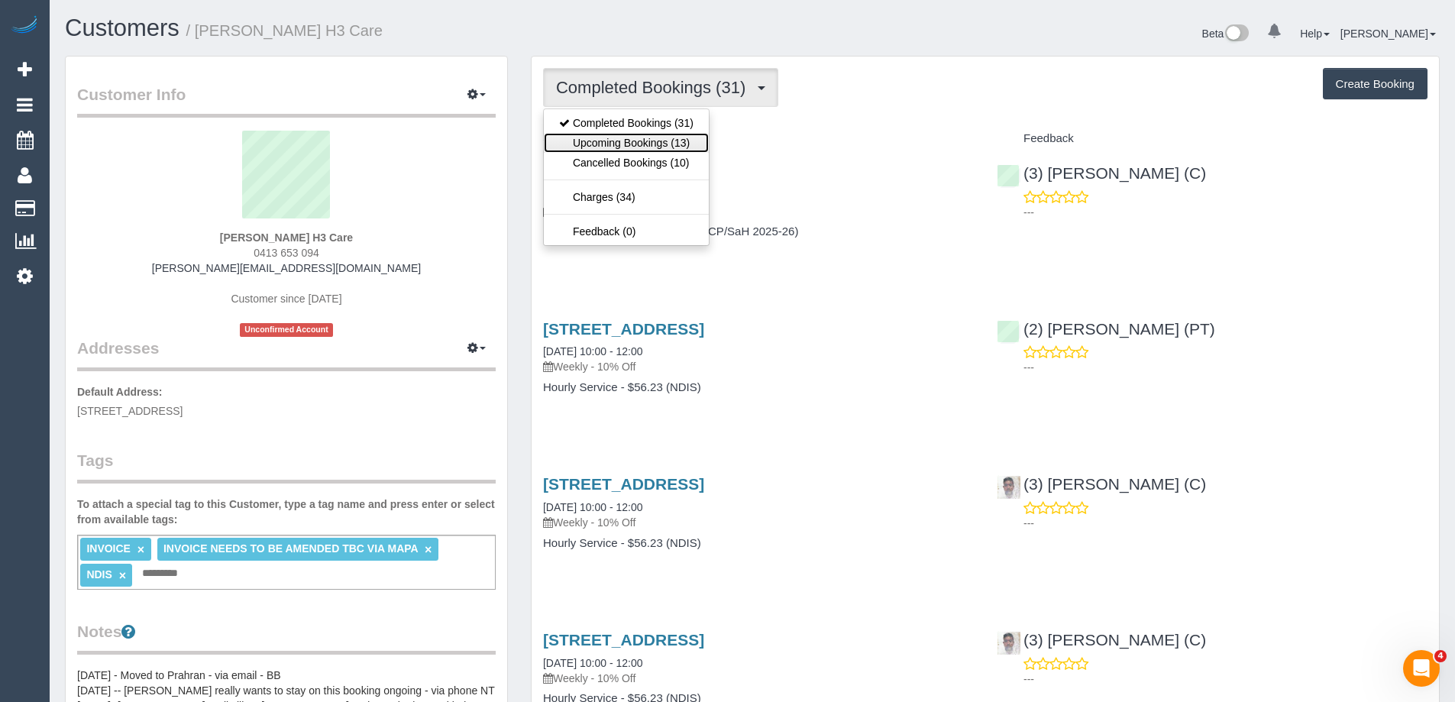
click at [673, 140] on link "Upcoming Bookings (13)" at bounding box center [626, 143] width 165 height 20
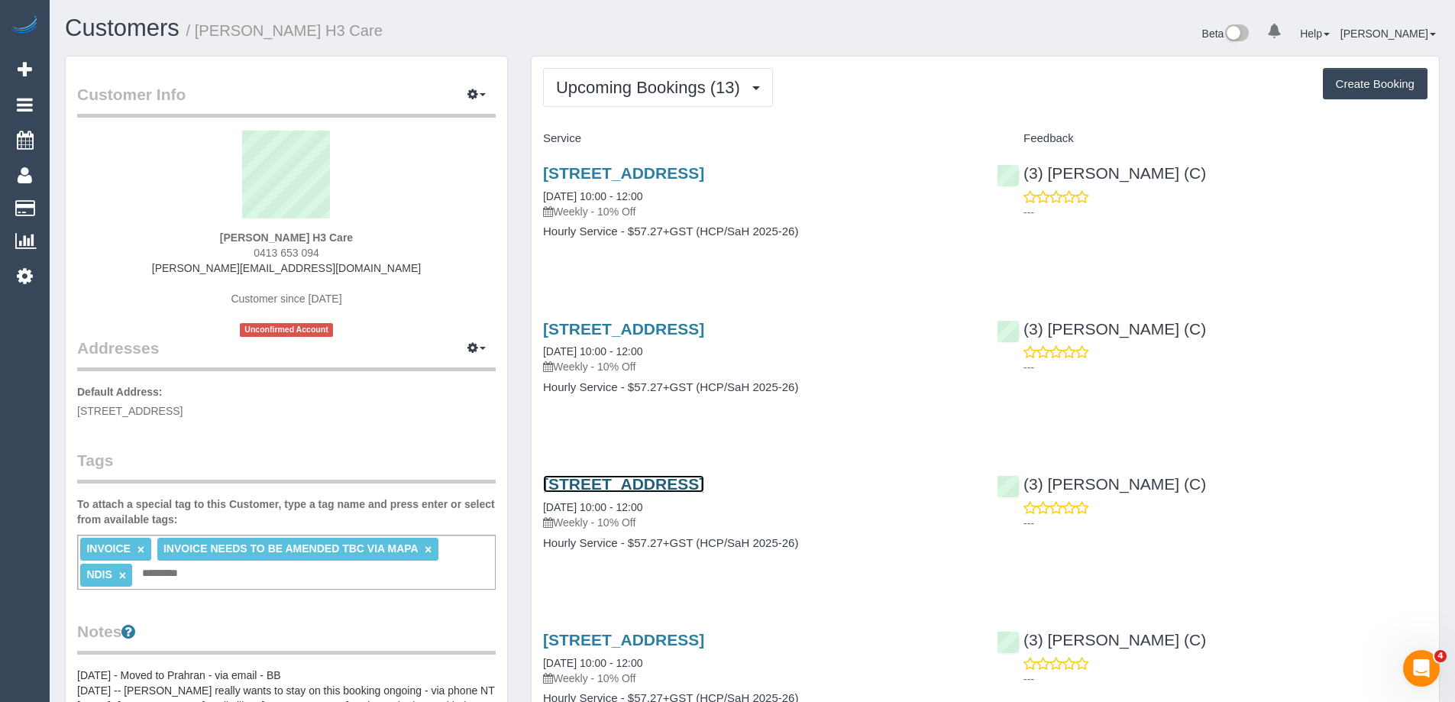
click at [670, 485] on link "G1/15 Bangs St, Prahran, VIC 3181" at bounding box center [623, 484] width 161 height 18
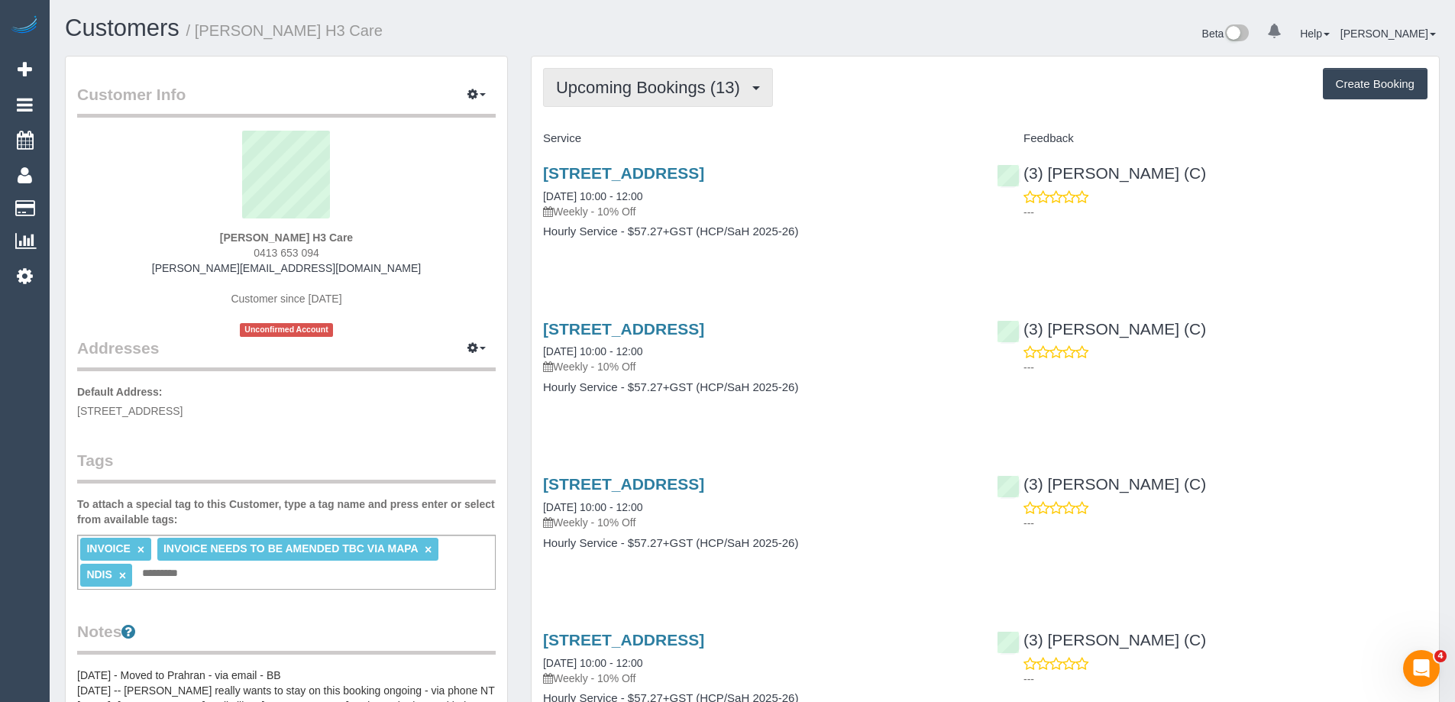
click at [579, 74] on button "Upcoming Bookings (13)" at bounding box center [658, 87] width 230 height 39
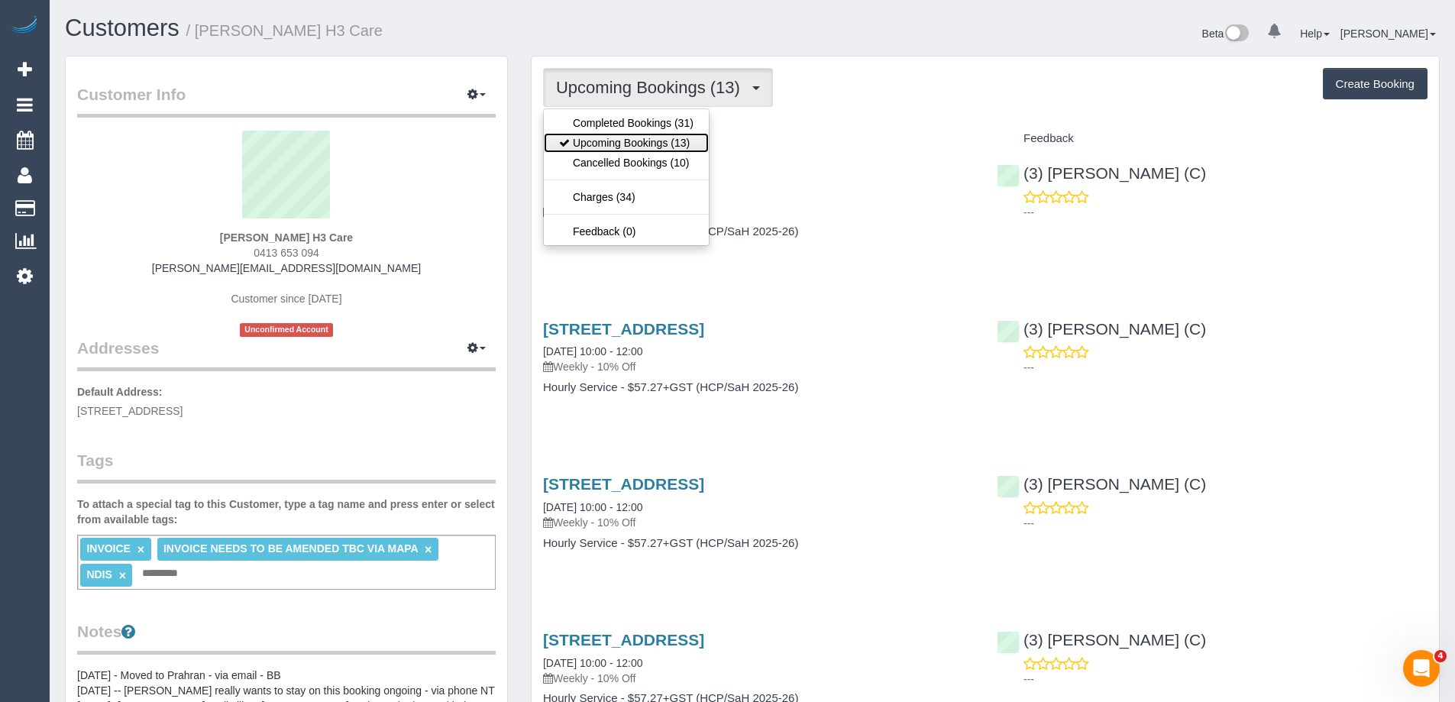
click at [623, 146] on link "Upcoming Bookings (13)" at bounding box center [626, 143] width 165 height 20
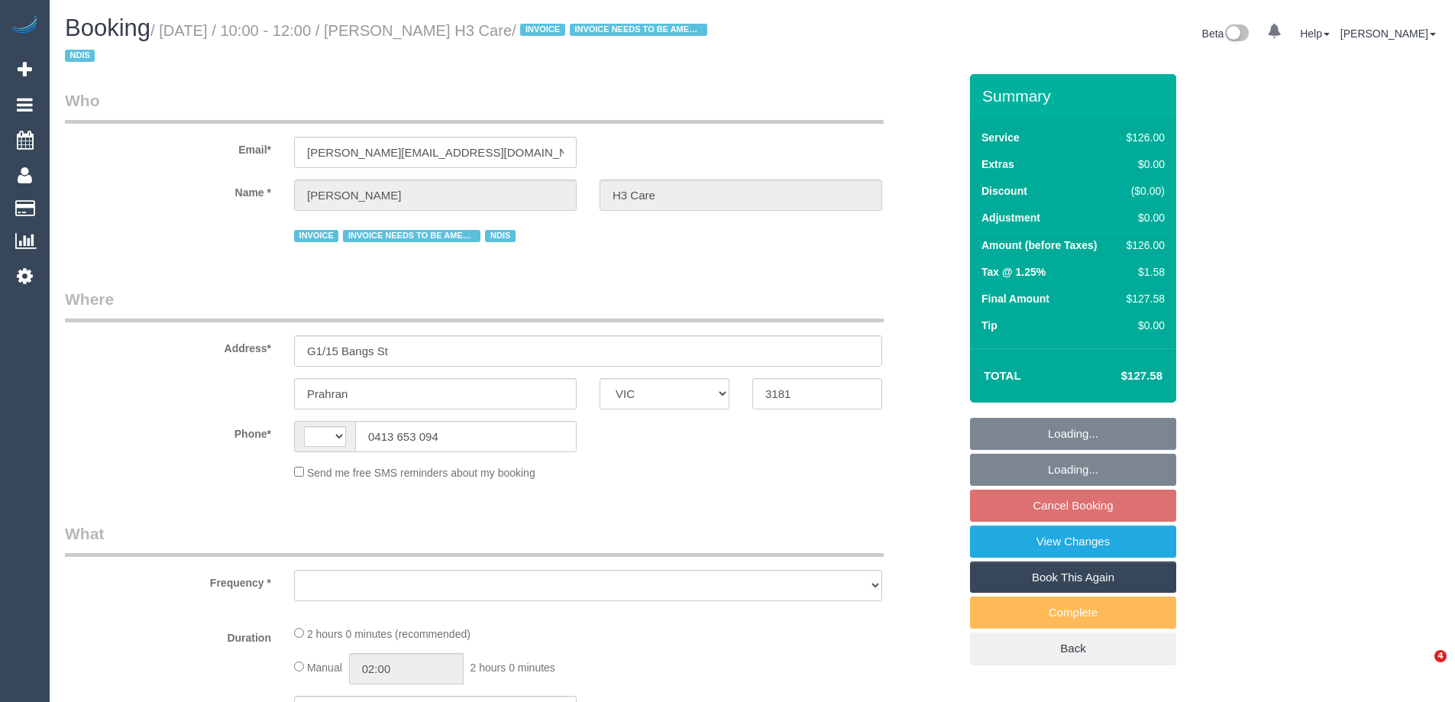
select select "VIC"
select select "string:AU"
select select "object:529"
select select "120"
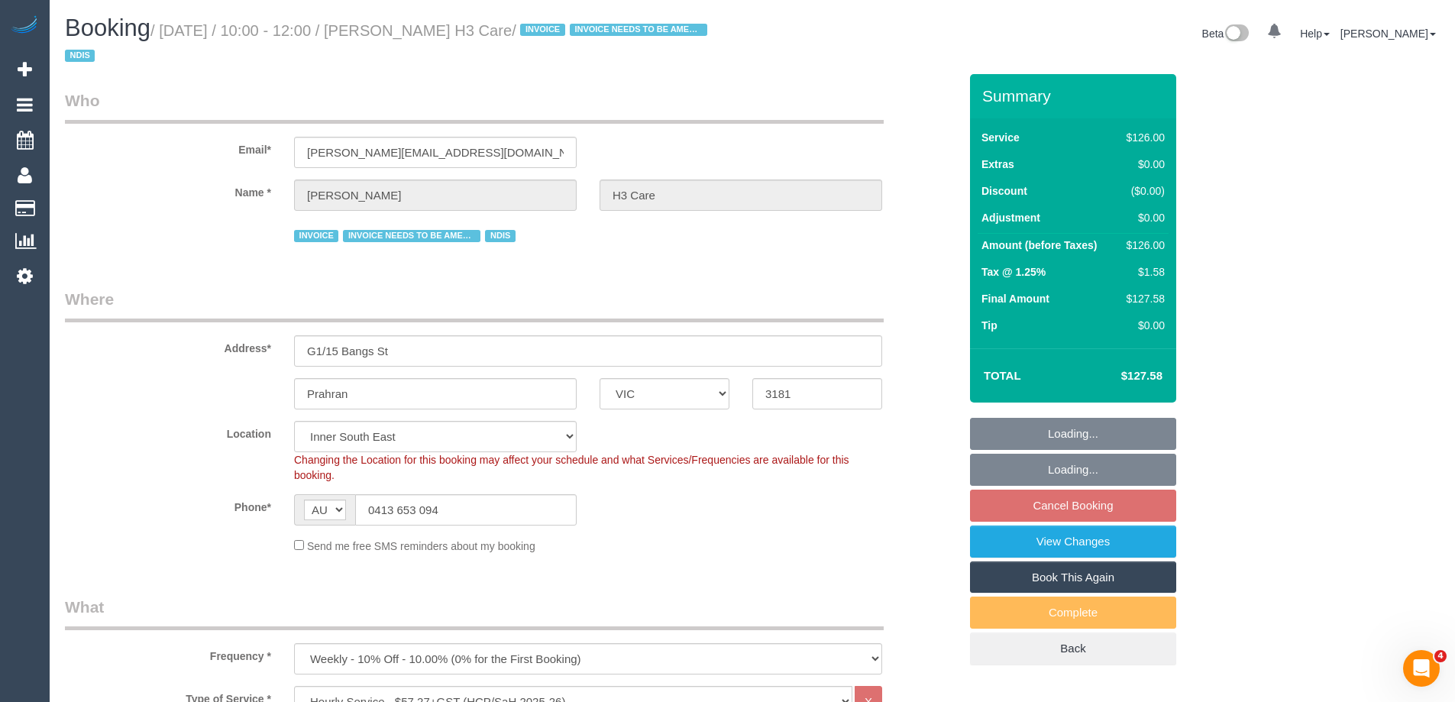
select select "number:28"
select select "number:14"
select select "number:19"
select select "number:36"
select select "number:35"
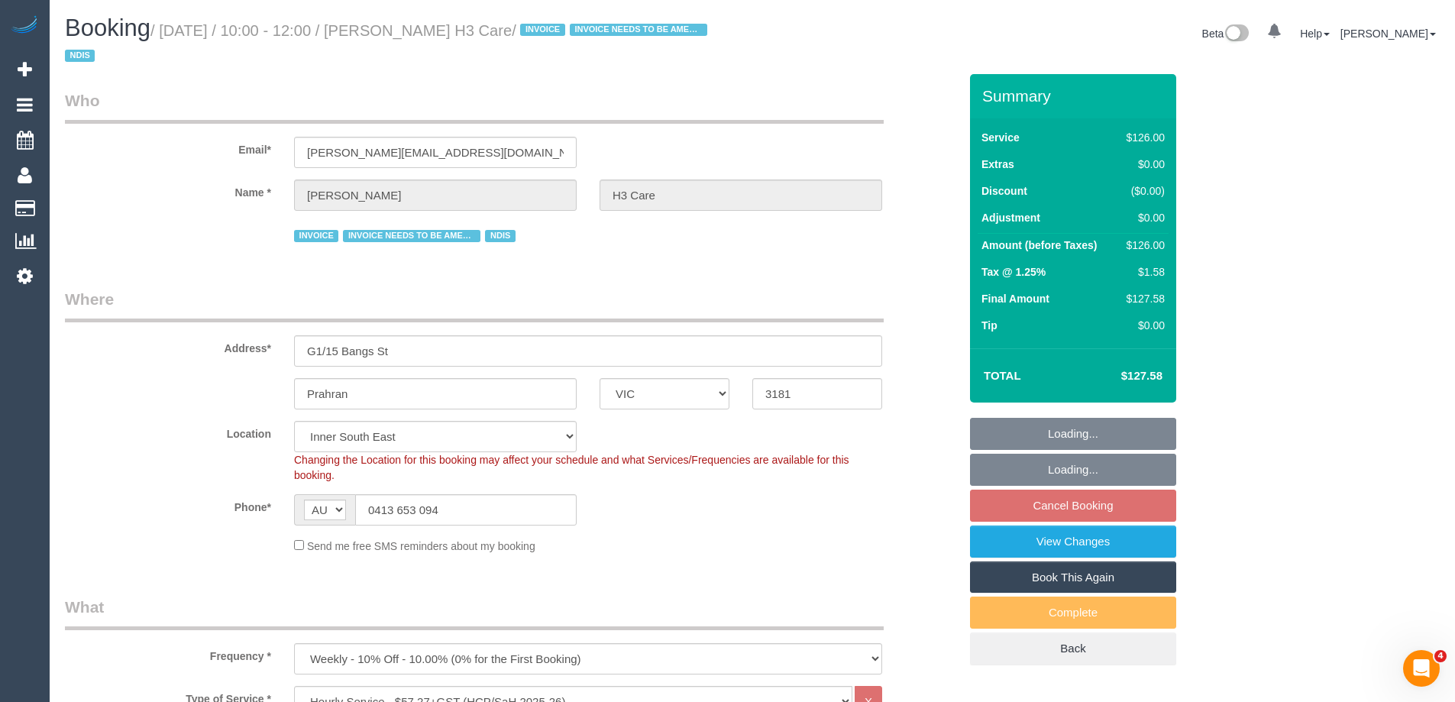
select select "object:1323"
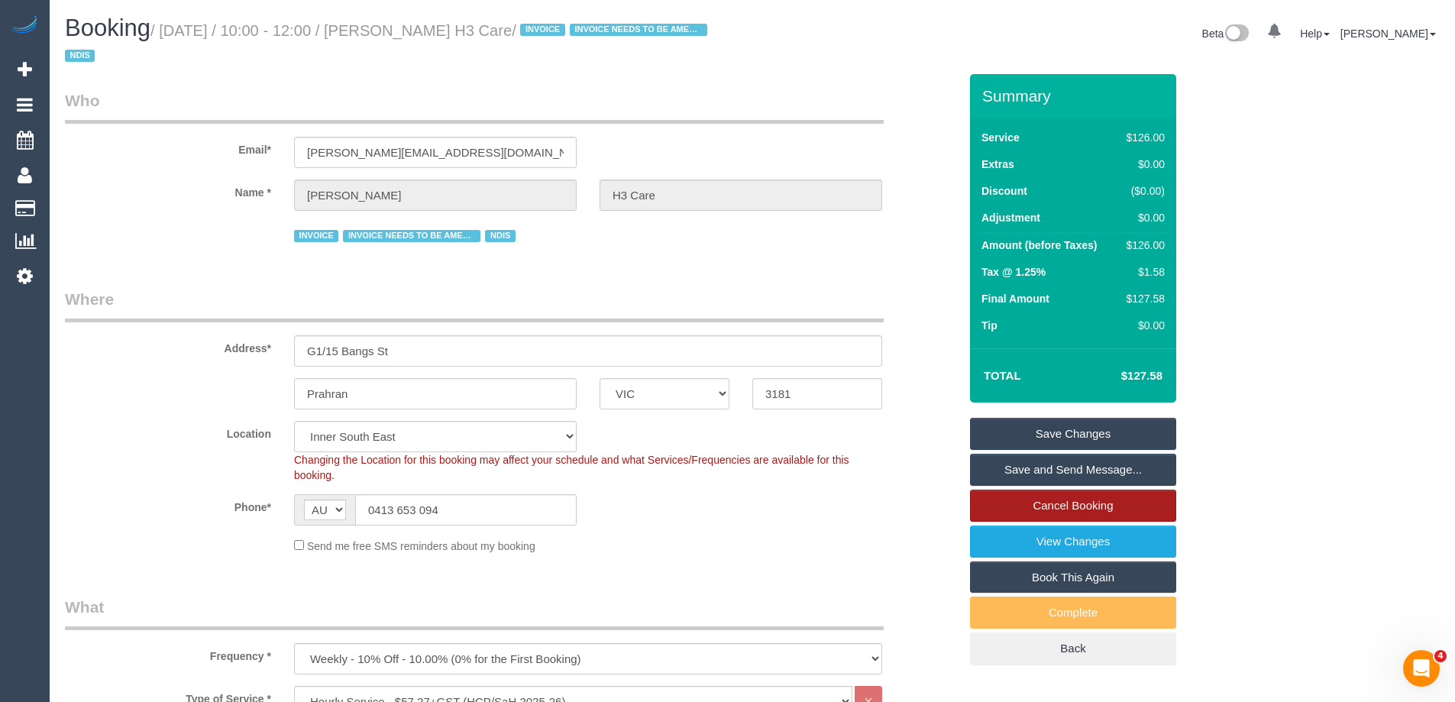
click at [1085, 506] on link "Cancel Booking" at bounding box center [1073, 506] width 206 height 32
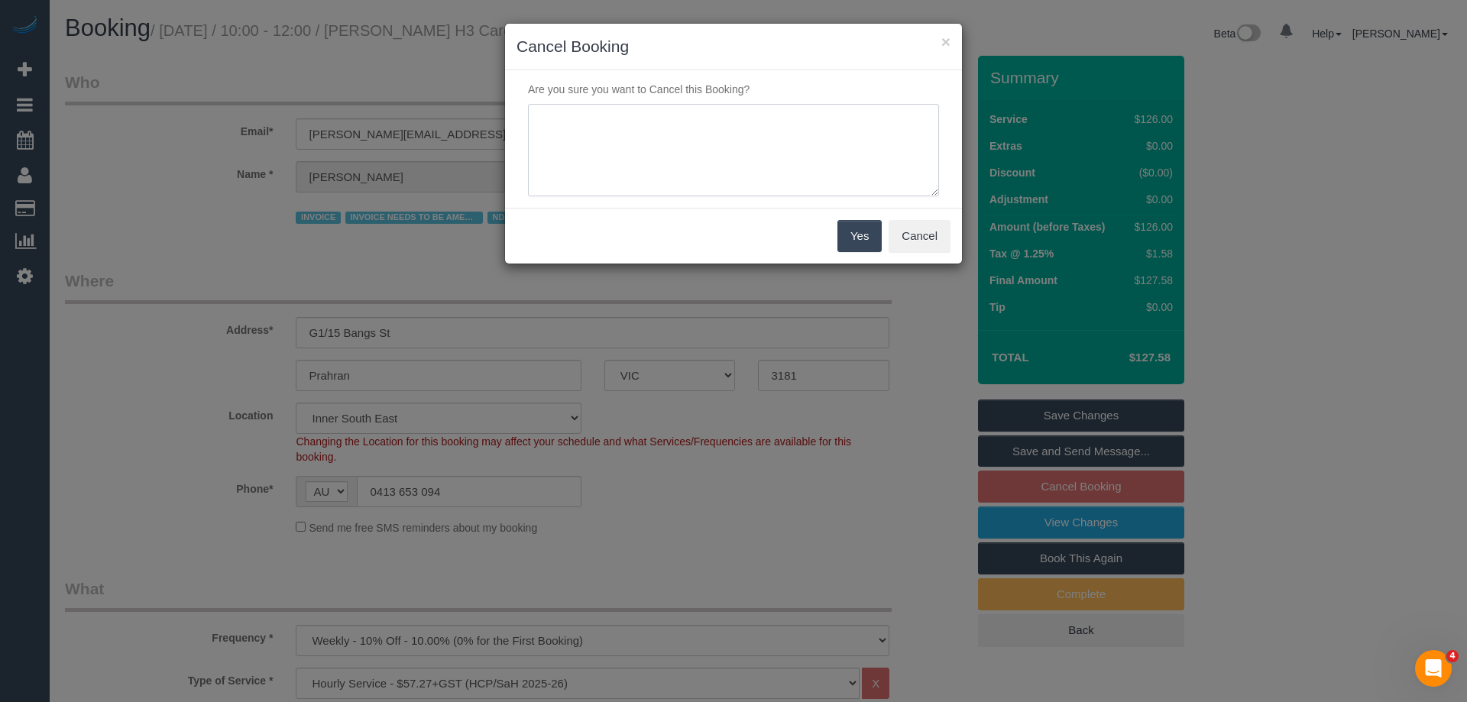
click at [705, 148] on textarea at bounding box center [733, 150] width 411 height 93
type textarea "PH service not needed via email VC"
click at [853, 245] on button "Yes" at bounding box center [859, 236] width 44 height 32
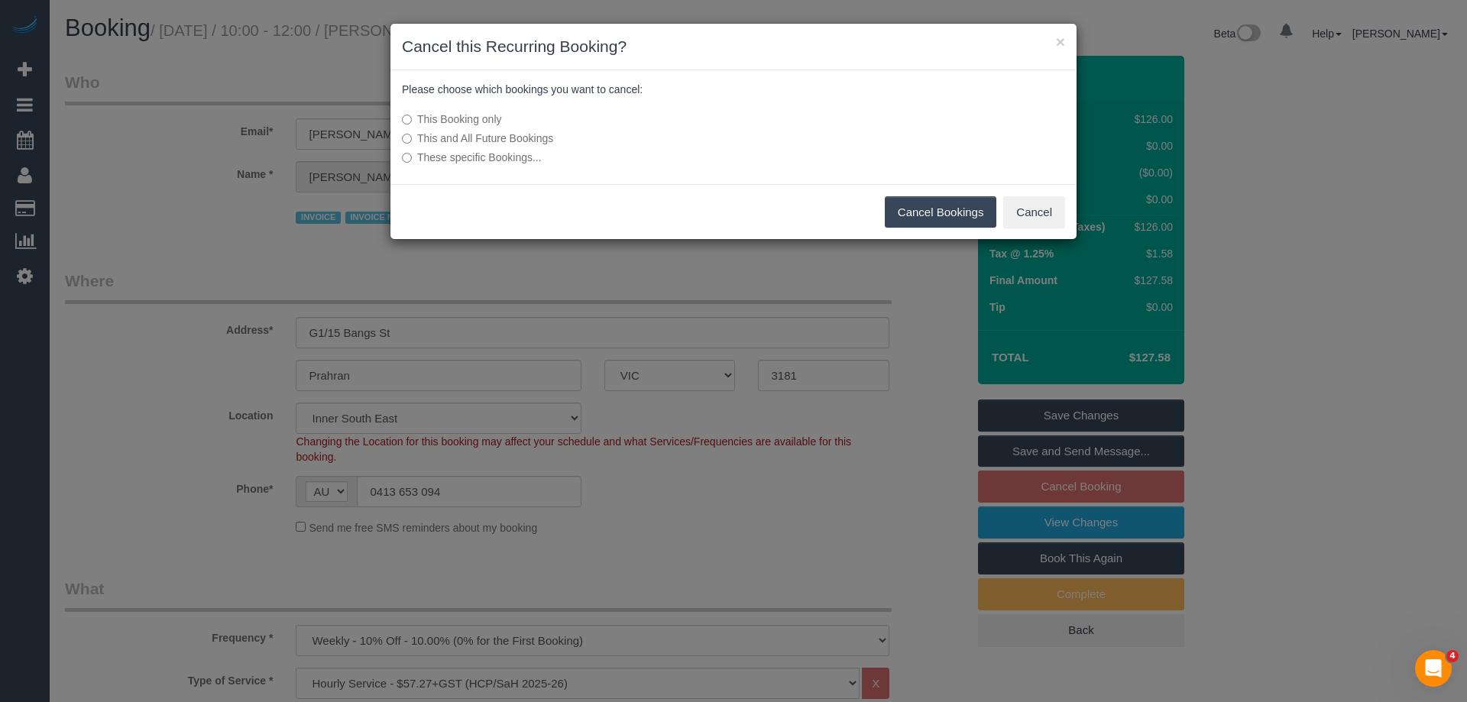
click at [927, 212] on button "Cancel Bookings" at bounding box center [941, 212] width 112 height 32
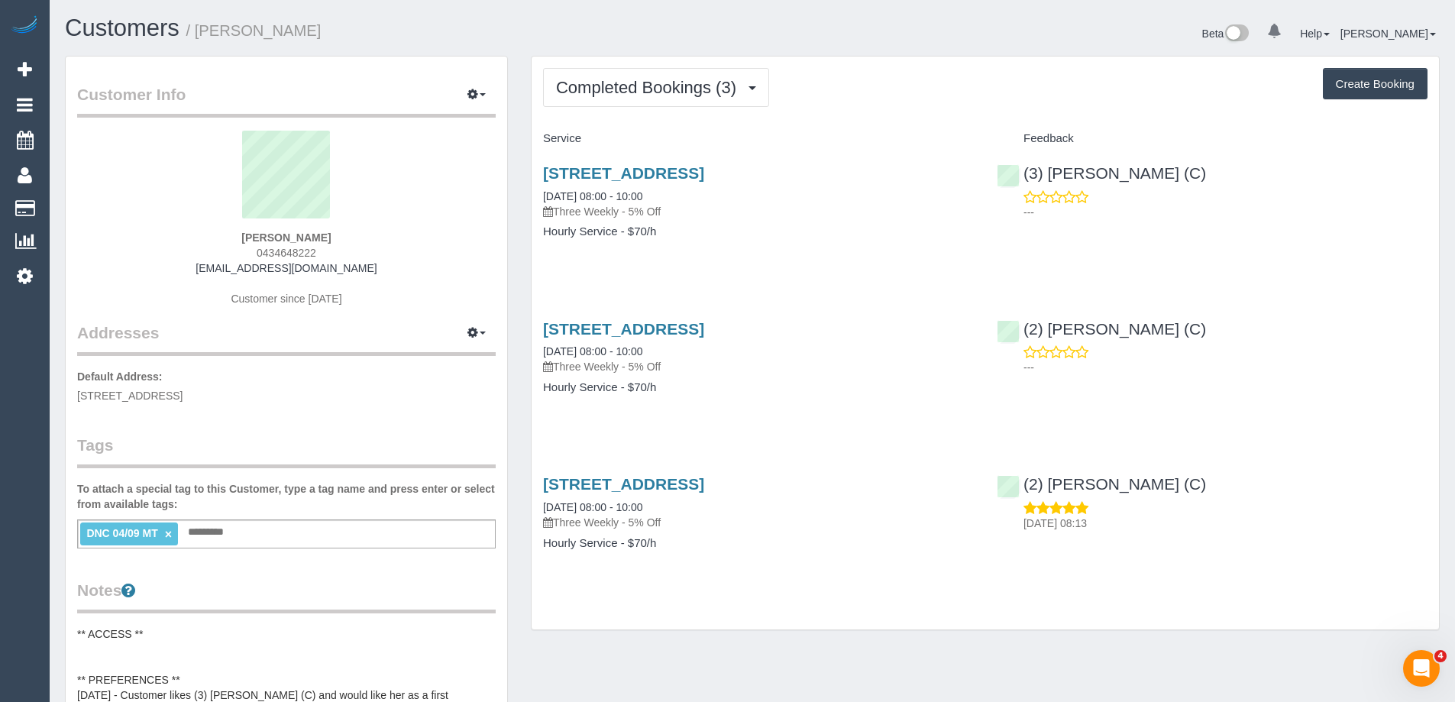
drag, startPoint x: 327, startPoint y: 251, endPoint x: 210, endPoint y: 247, distance: 116.9
click at [210, 247] on div "[PERSON_NAME] 0434648222 [EMAIL_ADDRESS][DOMAIN_NAME] Customer since [DATE]" at bounding box center [286, 226] width 419 height 191
copy span "0434648222"
